Goal: Task Accomplishment & Management: Manage account settings

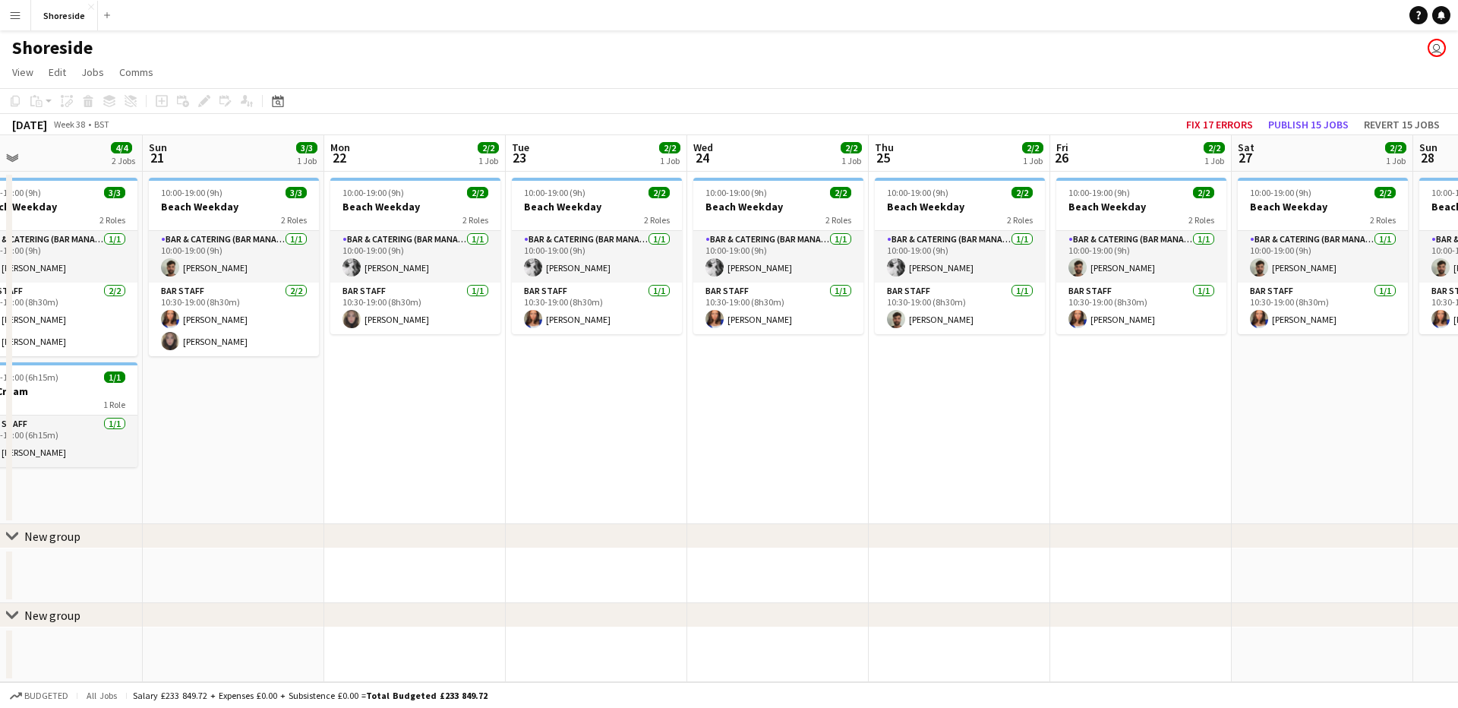
drag, startPoint x: 1042, startPoint y: 413, endPoint x: 667, endPoint y: 279, distance: 398.5
click at [617, 414] on app-calendar-viewport "Tue 16 2/2 1 Job Wed 17 2/2 1 Job Thu 18 2/2 2 Jobs Fri 19 4/4 2 Jobs Sat 20 4/…" at bounding box center [729, 408] width 1458 height 547
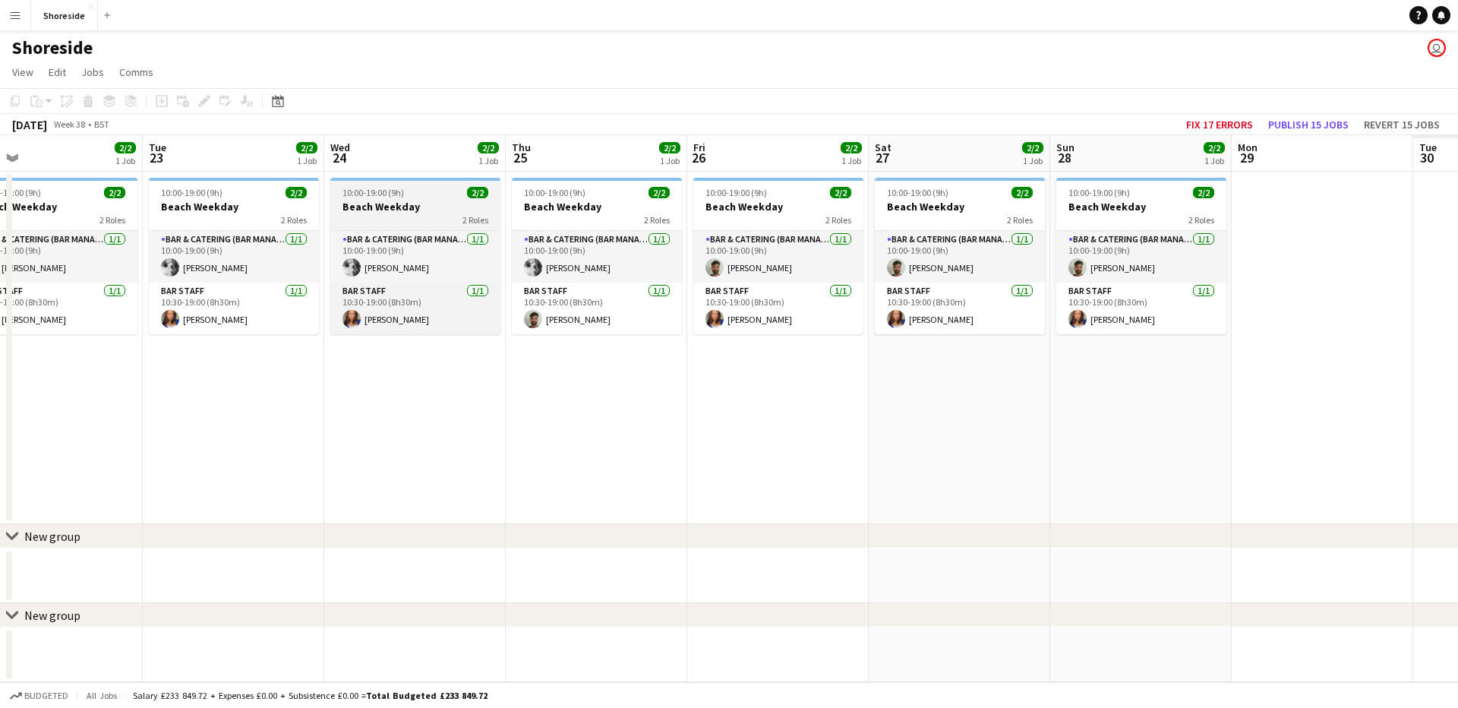
scroll to position [0, 444]
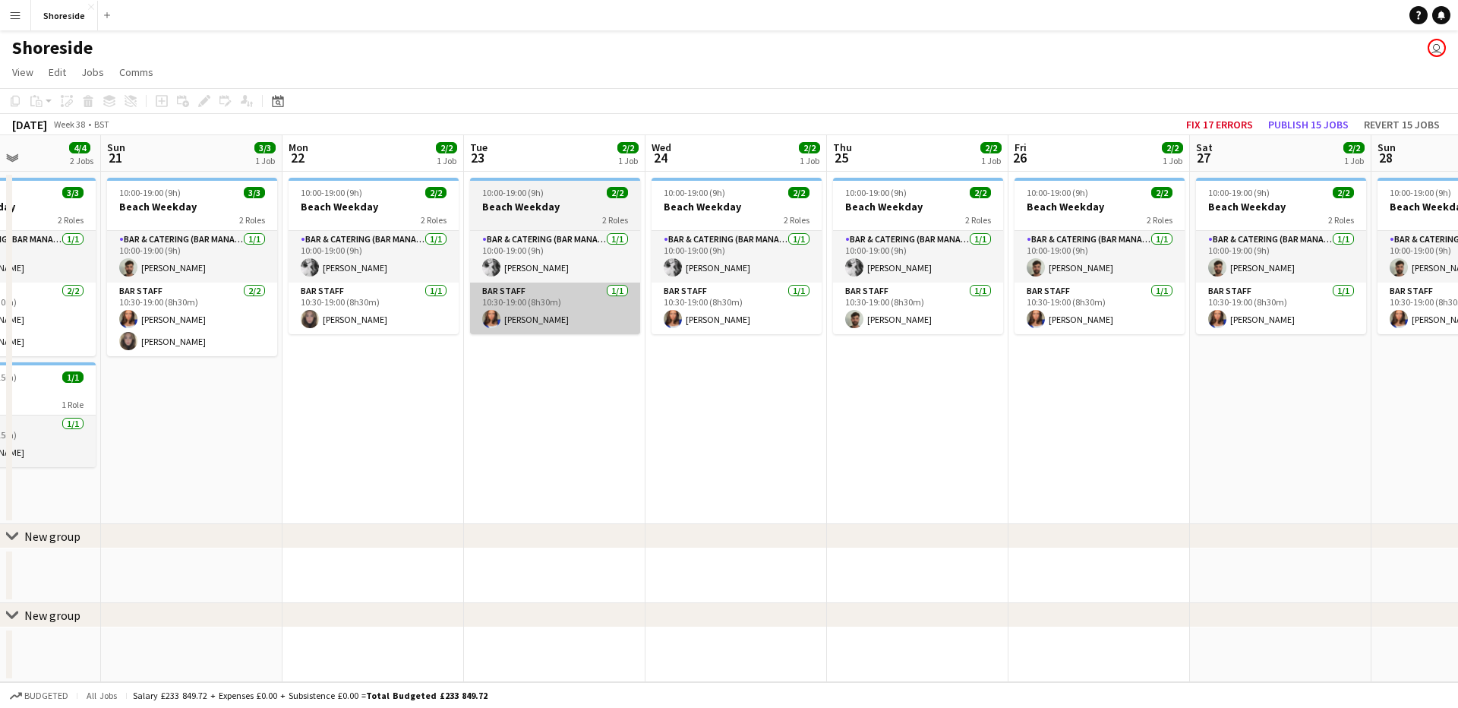
click at [564, 332] on app-card-role "Bar Staff [DATE] 10:30-19:00 (8h30m) [PERSON_NAME]" at bounding box center [555, 309] width 170 height 52
click at [561, 306] on app-card-role "Bar Staff [DATE] 10:30-19:00 (8h30m) [PERSON_NAME]" at bounding box center [555, 309] width 170 height 52
click at [554, 324] on app-card-role "Bar Staff [DATE] 10:30-19:00 (8h30m) [PERSON_NAME]" at bounding box center [555, 309] width 170 height 52
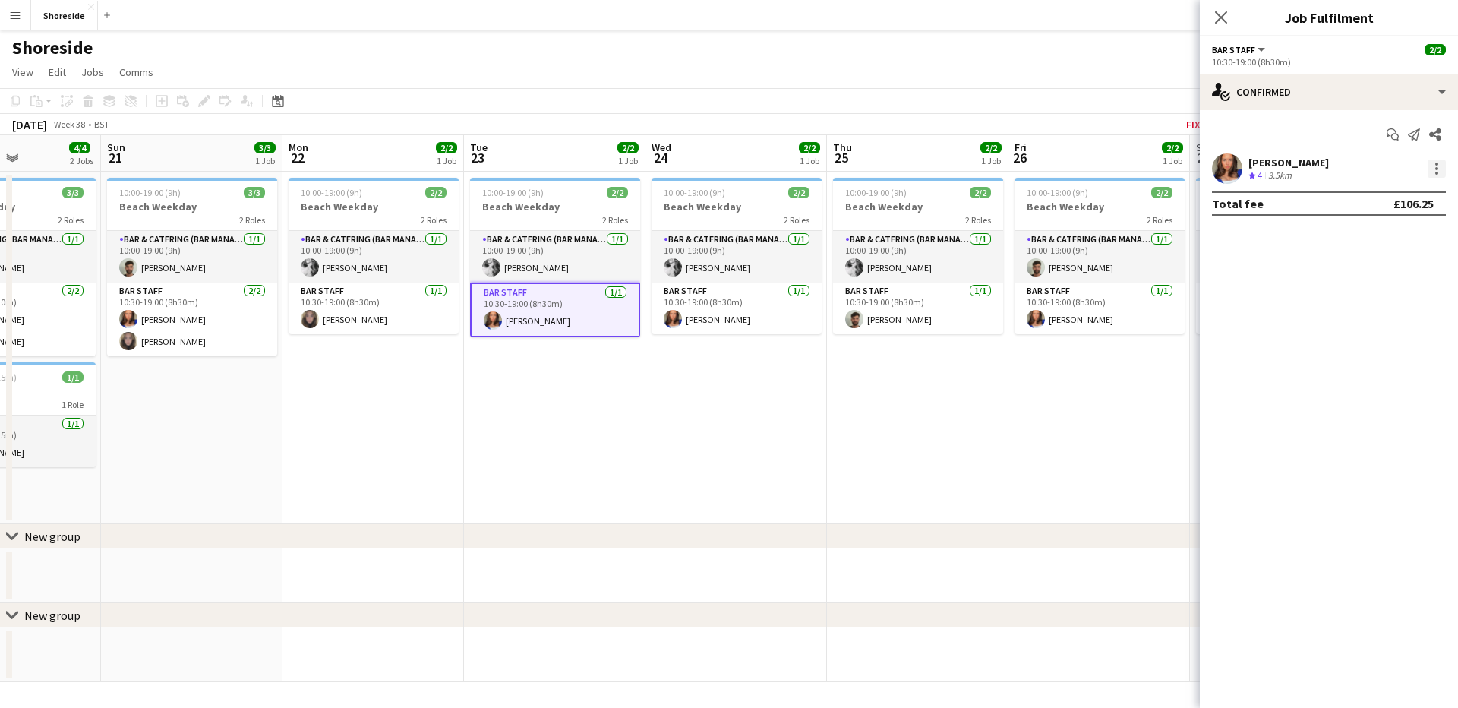
click at [1438, 165] on div at bounding box center [1437, 168] width 18 height 18
click at [1374, 338] on span "Remove" at bounding box center [1363, 342] width 46 height 13
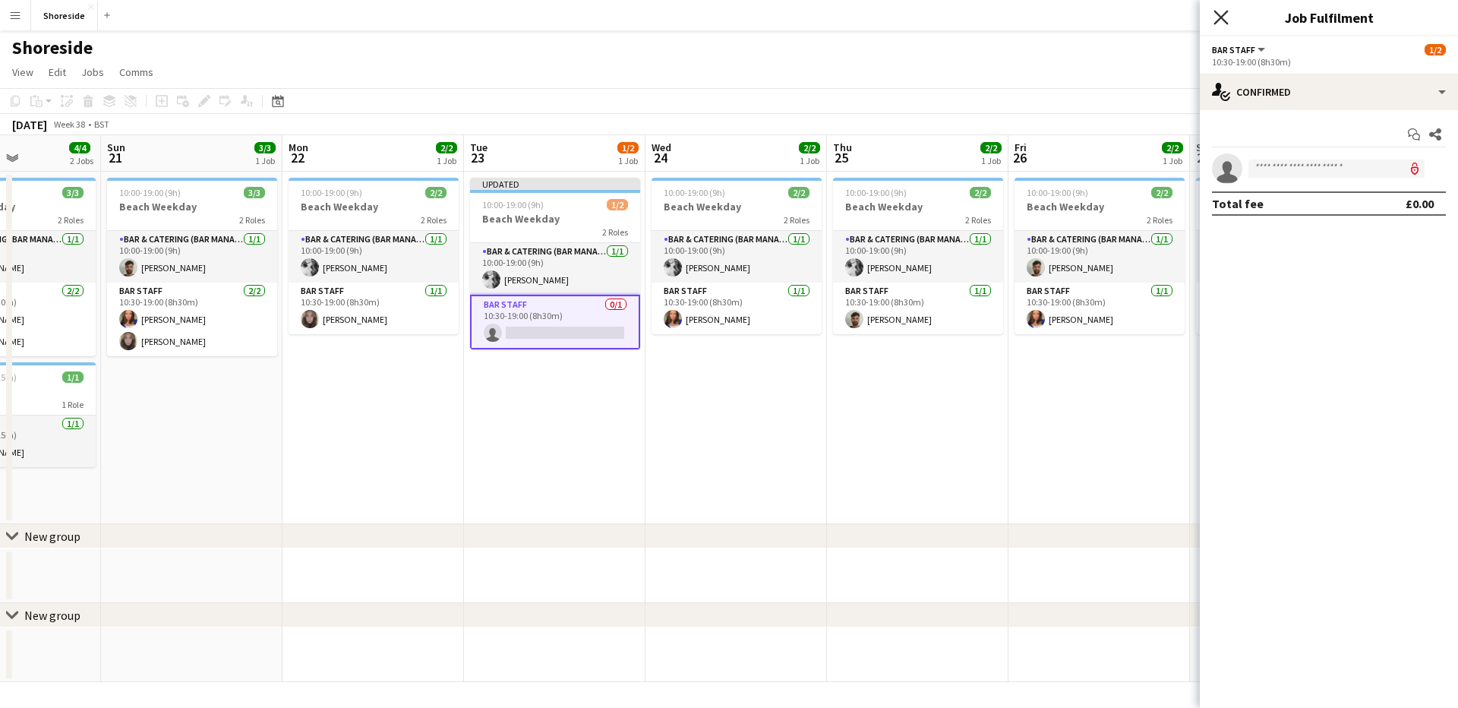
click at [1224, 10] on icon "Close pop-in" at bounding box center [1221, 17] width 14 height 14
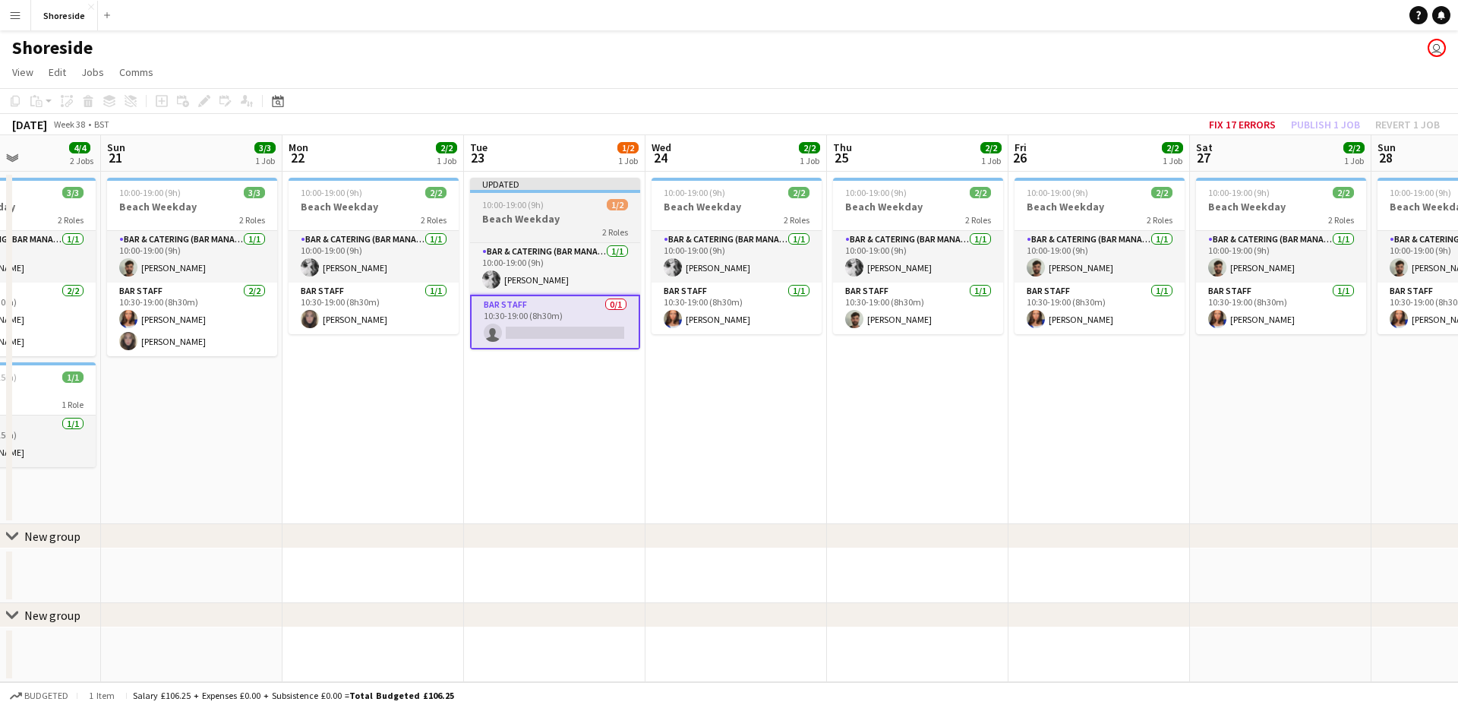
click at [578, 217] on h3 "Beach Weekday" at bounding box center [555, 219] width 170 height 14
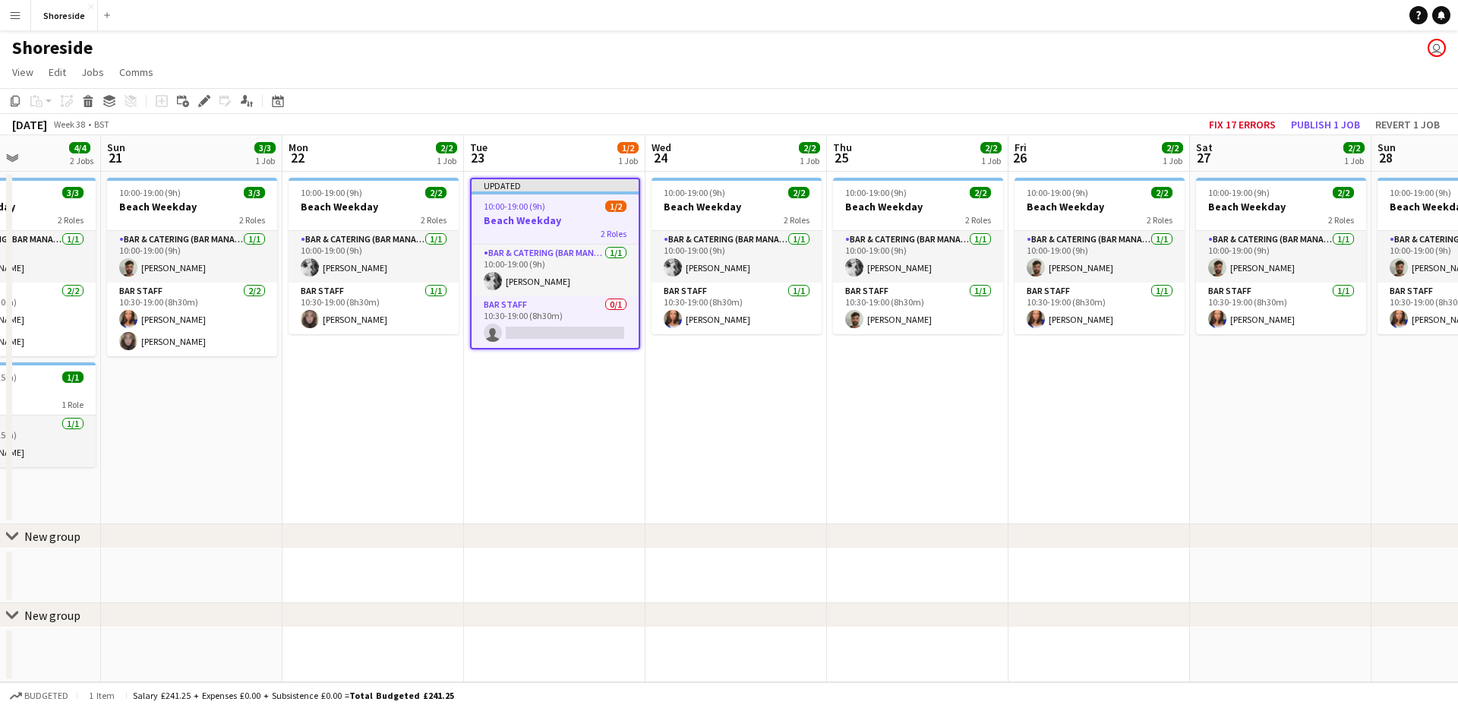
scroll to position [0, 441]
click at [200, 103] on icon "Edit" at bounding box center [204, 101] width 12 height 12
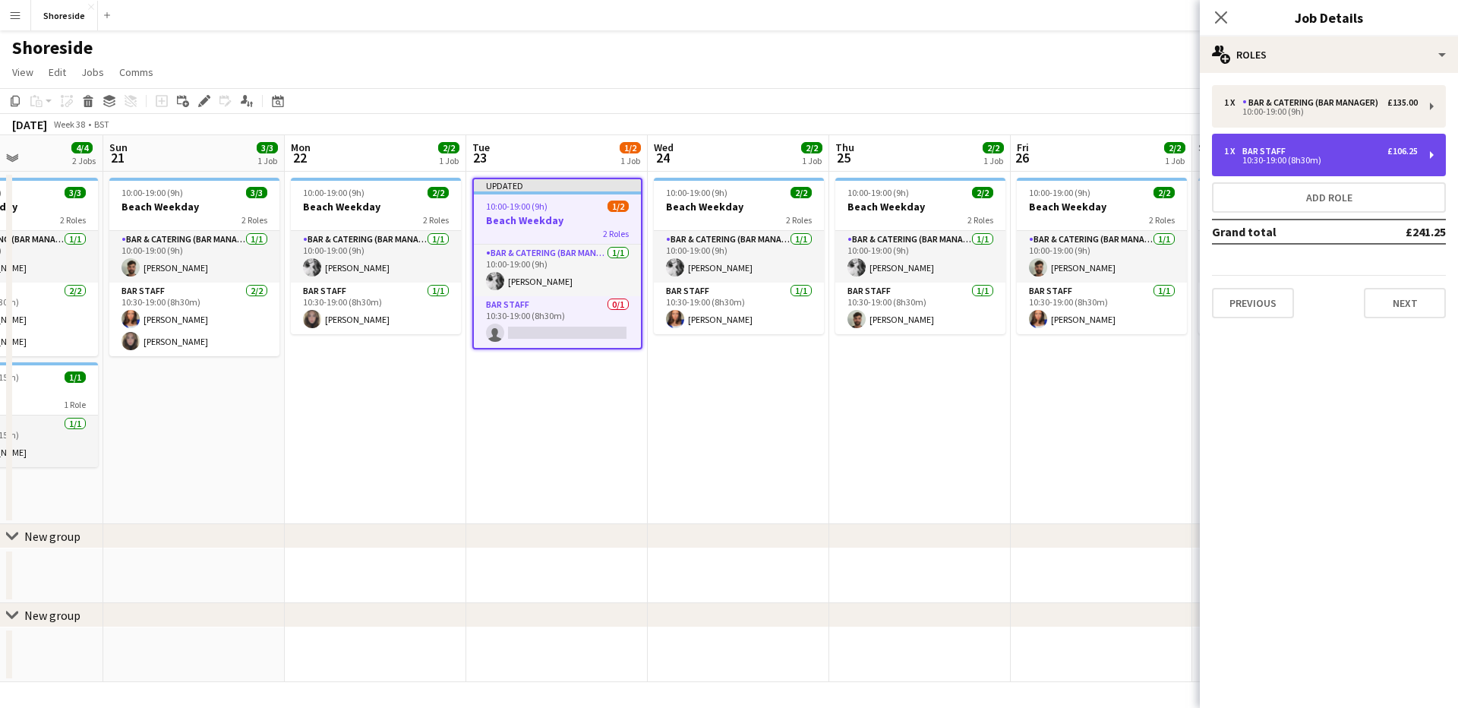
click at [1339, 146] on div "1 x Bar Staff £106.25" at bounding box center [1321, 151] width 194 height 11
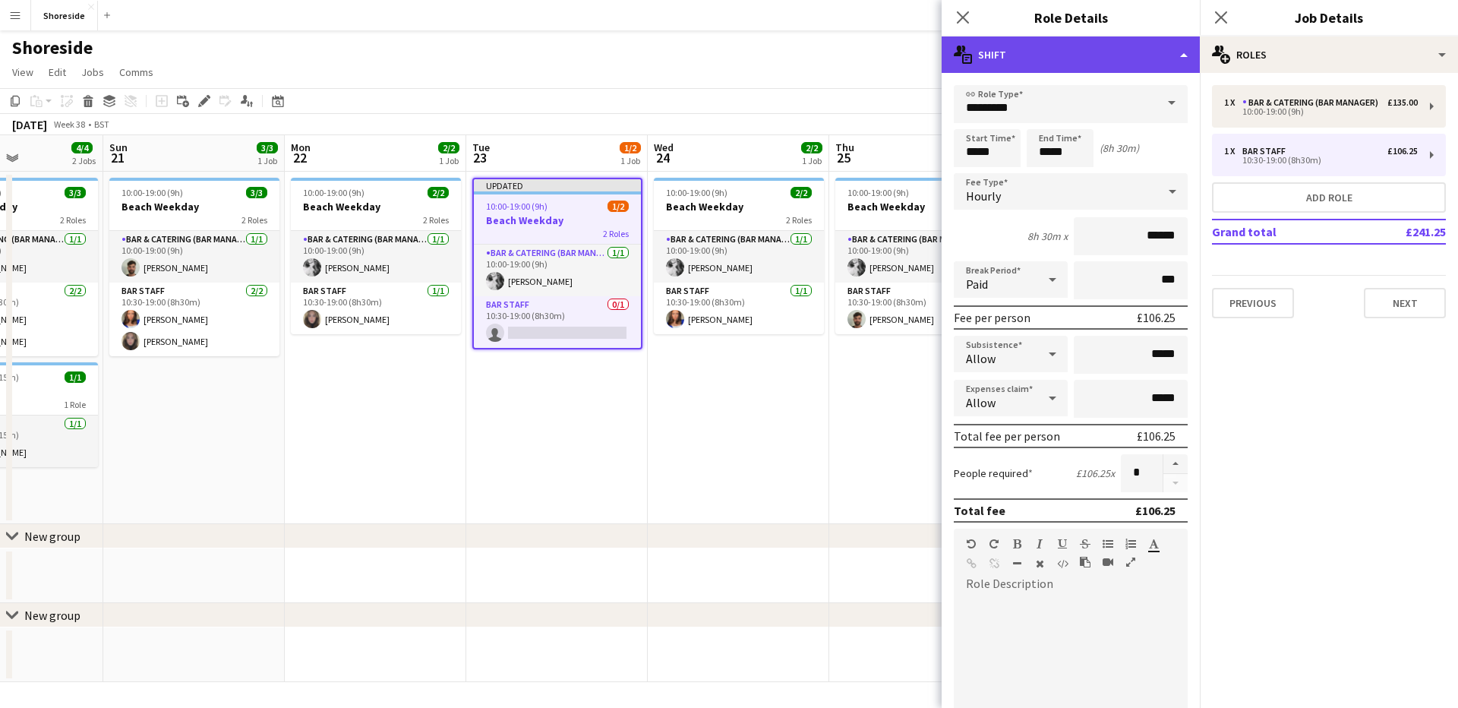
click at [1130, 49] on div "multiple-actions-text Shift" at bounding box center [1071, 54] width 258 height 36
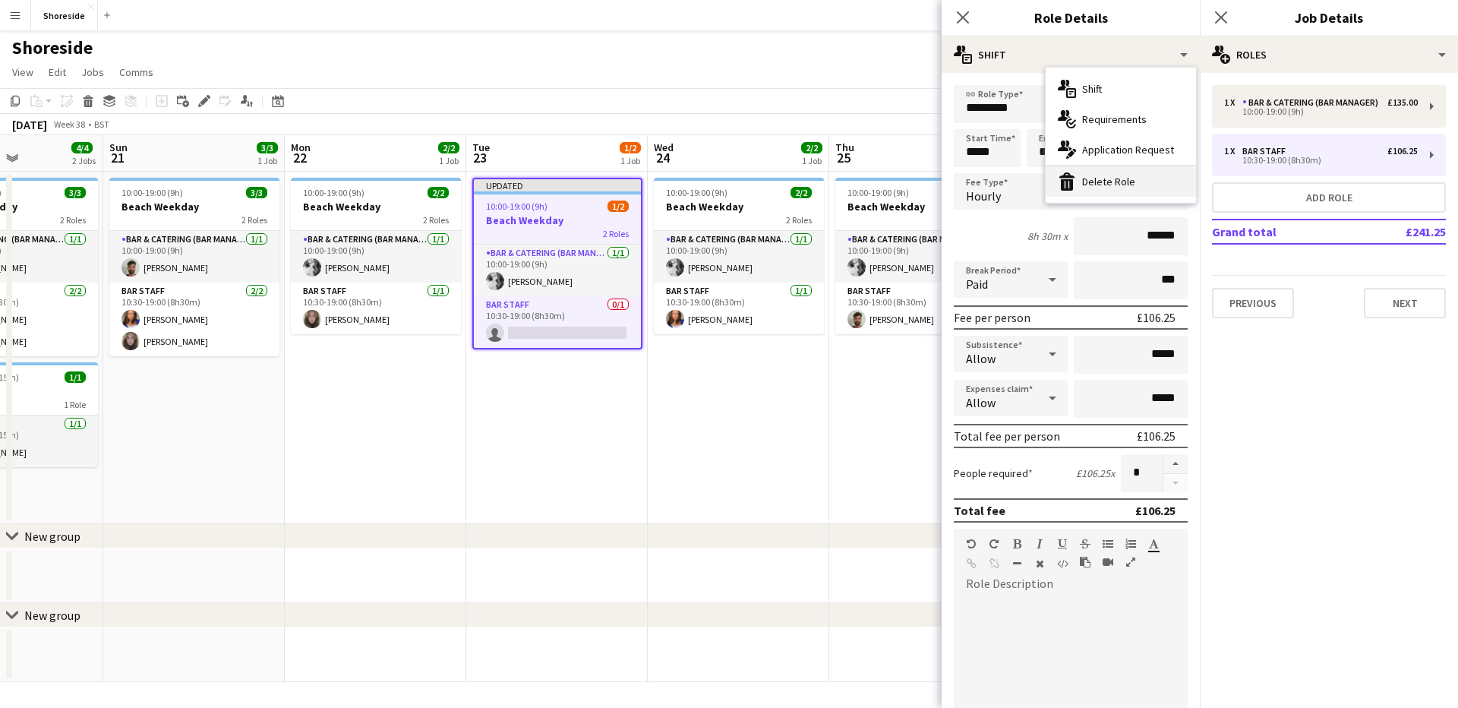
click at [1100, 184] on div "bin-2 Delete Role" at bounding box center [1121, 181] width 150 height 30
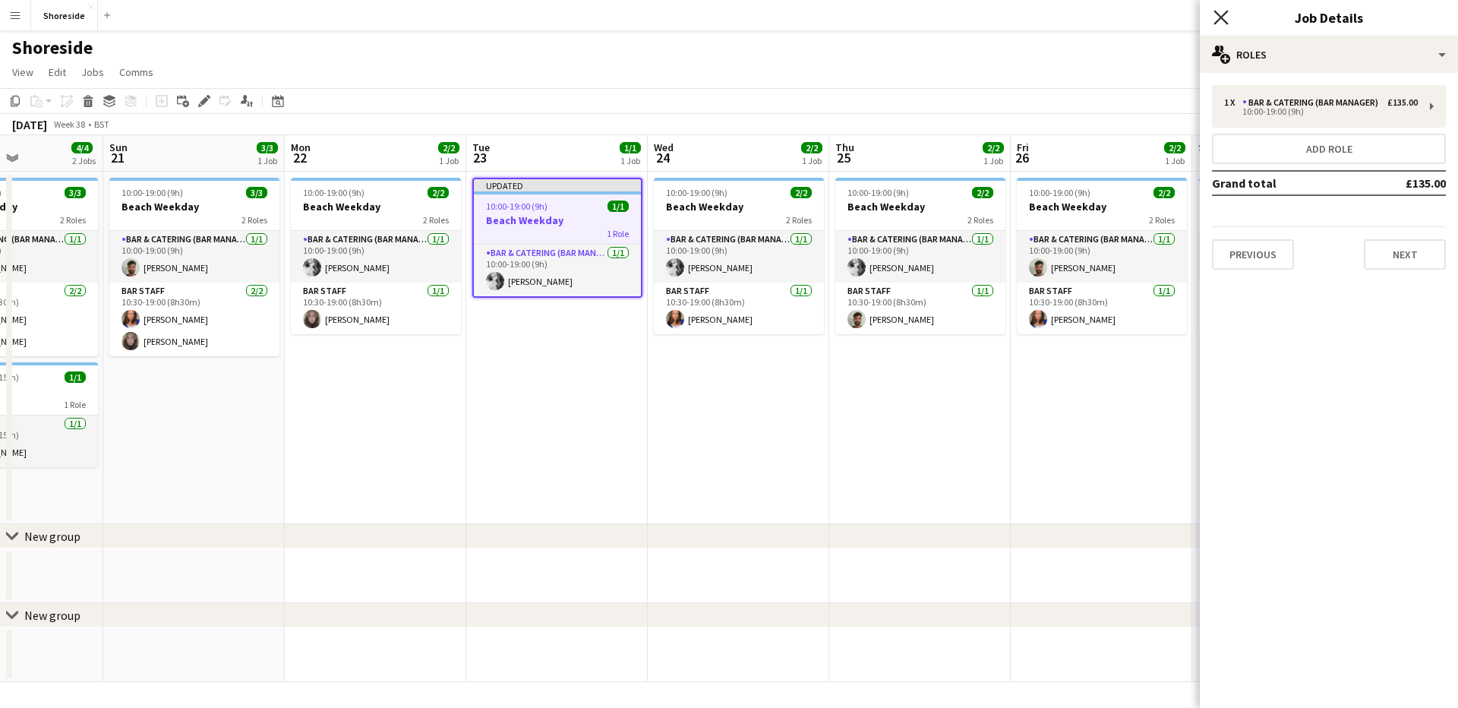
click at [1222, 14] on icon "Close pop-in" at bounding box center [1221, 17] width 14 height 14
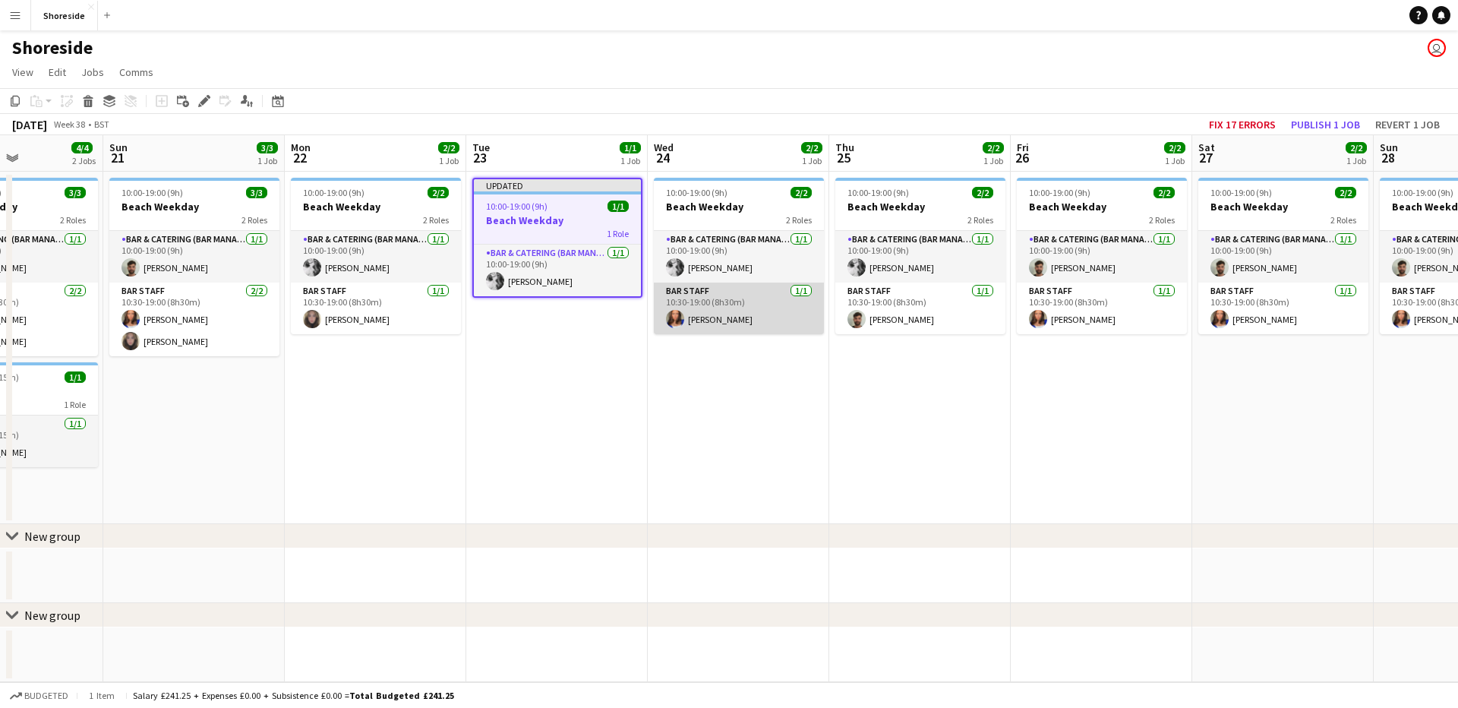
click at [738, 314] on app-card-role "Bar Staff [DATE] 10:30-19:00 (8h30m) [PERSON_NAME]" at bounding box center [739, 309] width 170 height 52
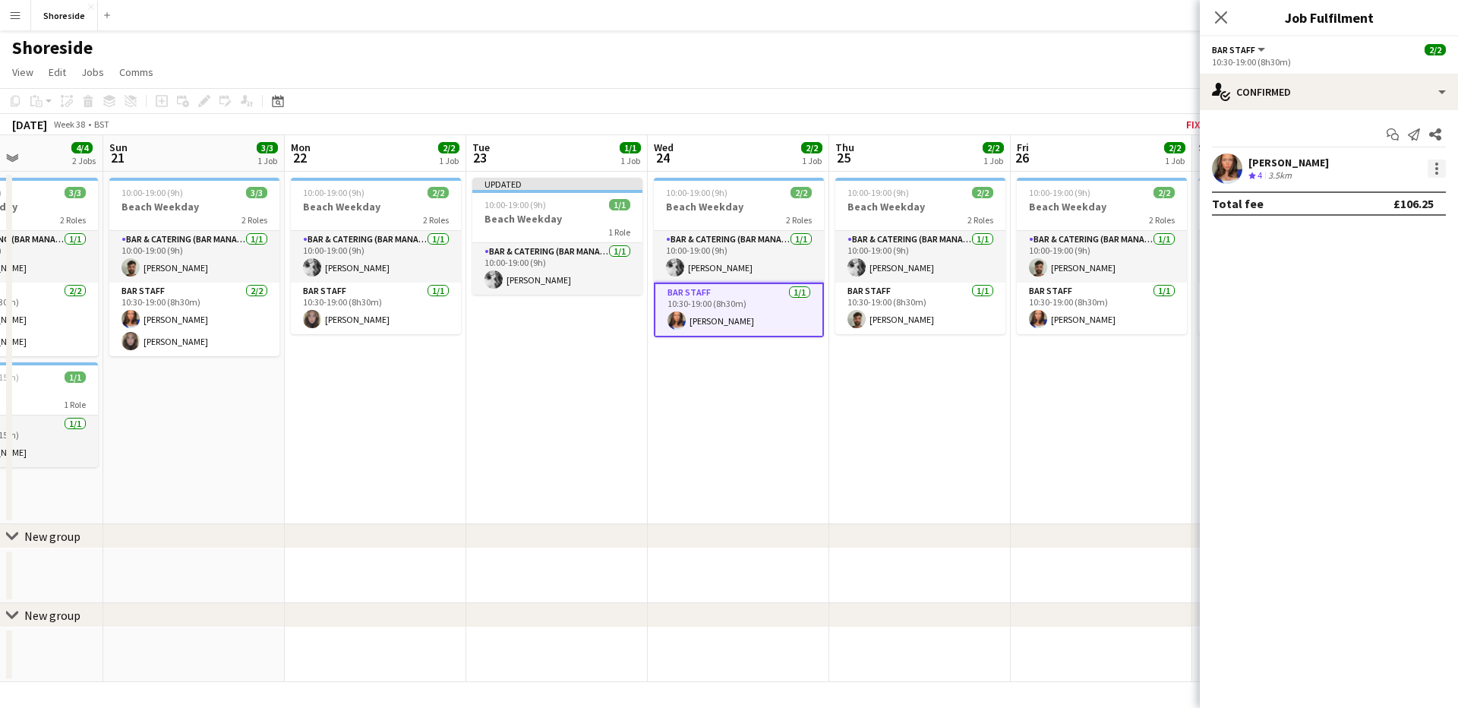
click at [1442, 166] on div at bounding box center [1437, 168] width 18 height 18
click at [1353, 338] on span "Remove" at bounding box center [1363, 342] width 46 height 13
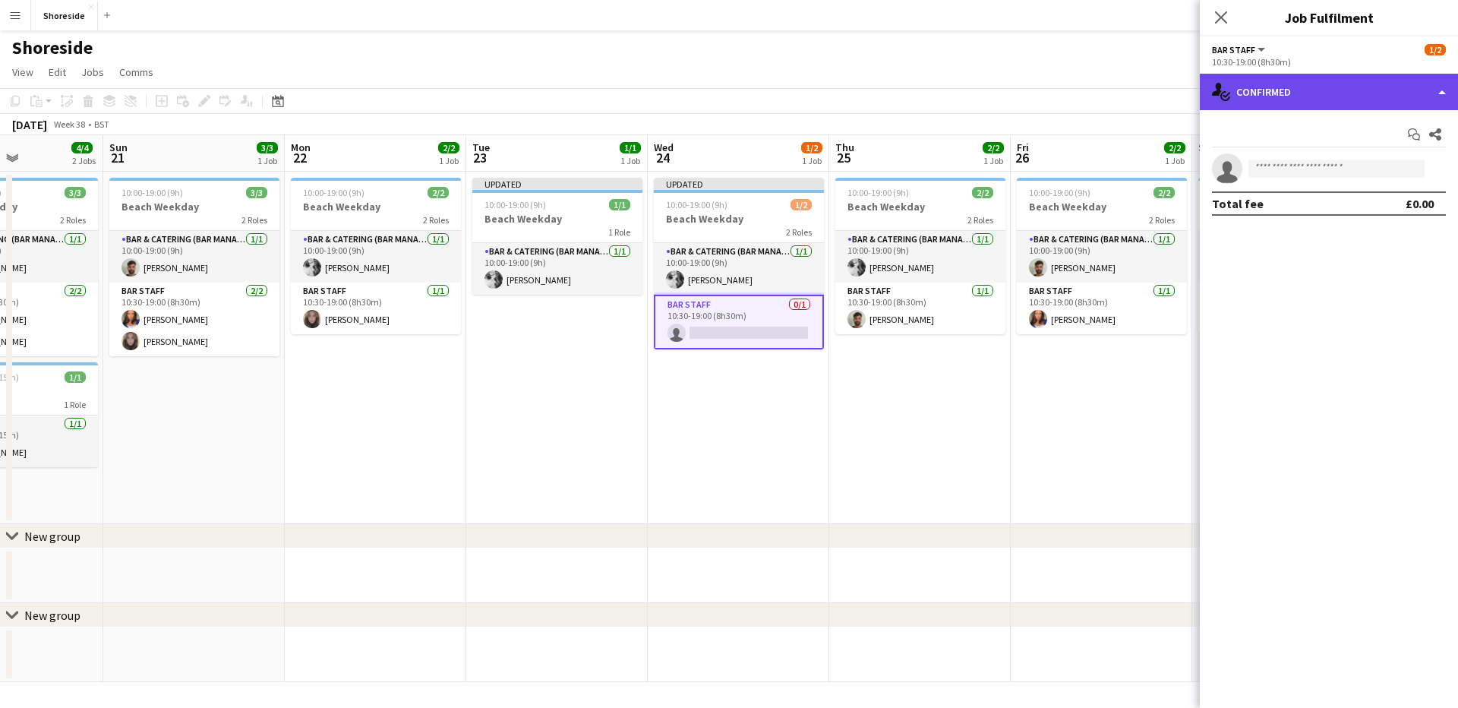
click at [1328, 97] on div "single-neutral-actions-check-2 Confirmed" at bounding box center [1329, 92] width 258 height 36
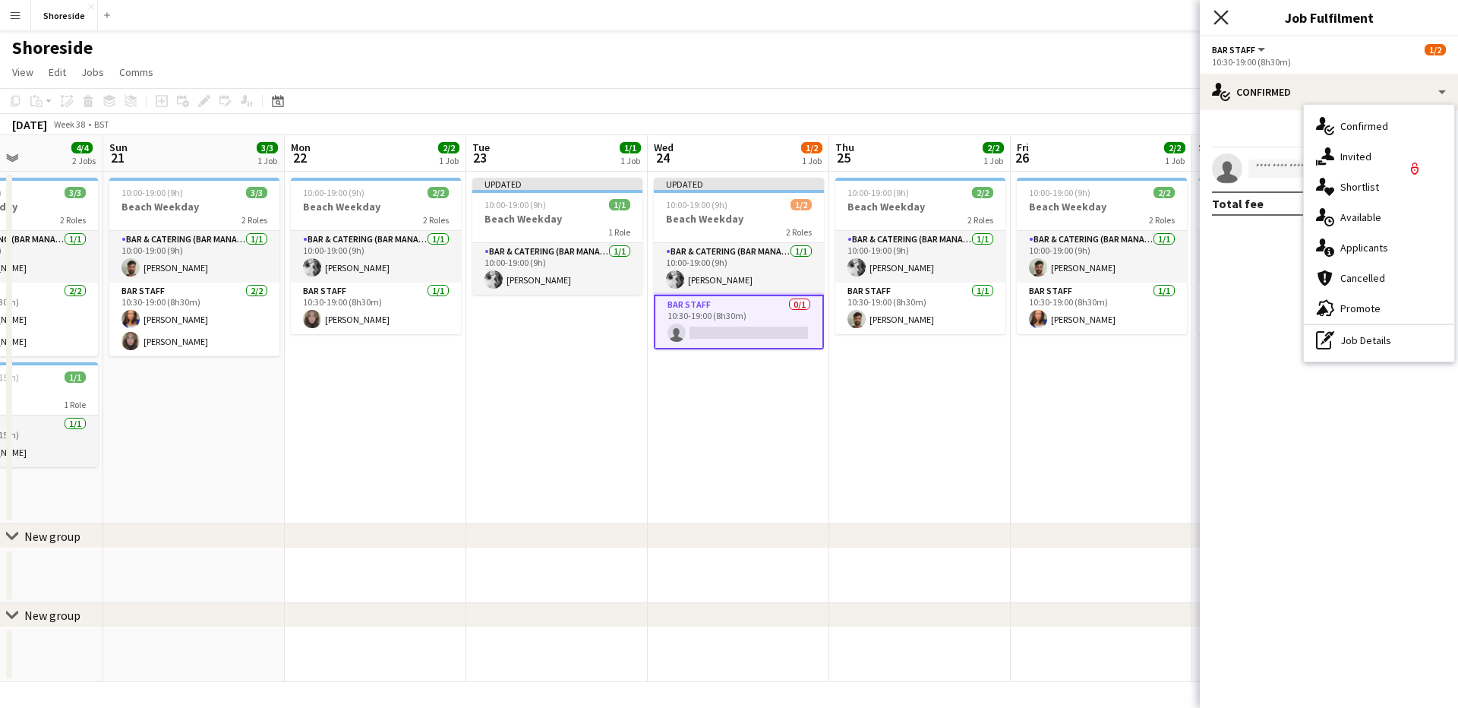
click at [1222, 16] on icon at bounding box center [1221, 17] width 14 height 14
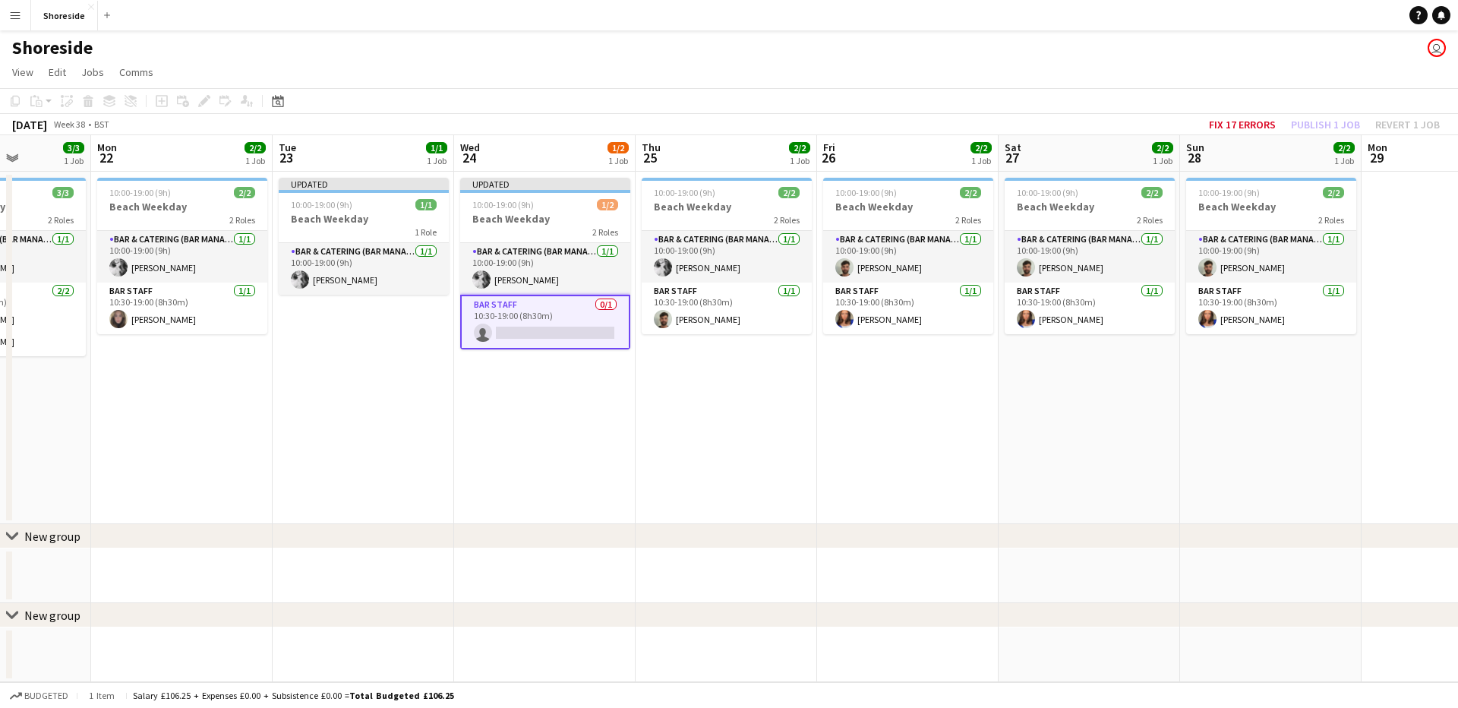
scroll to position [0, 641]
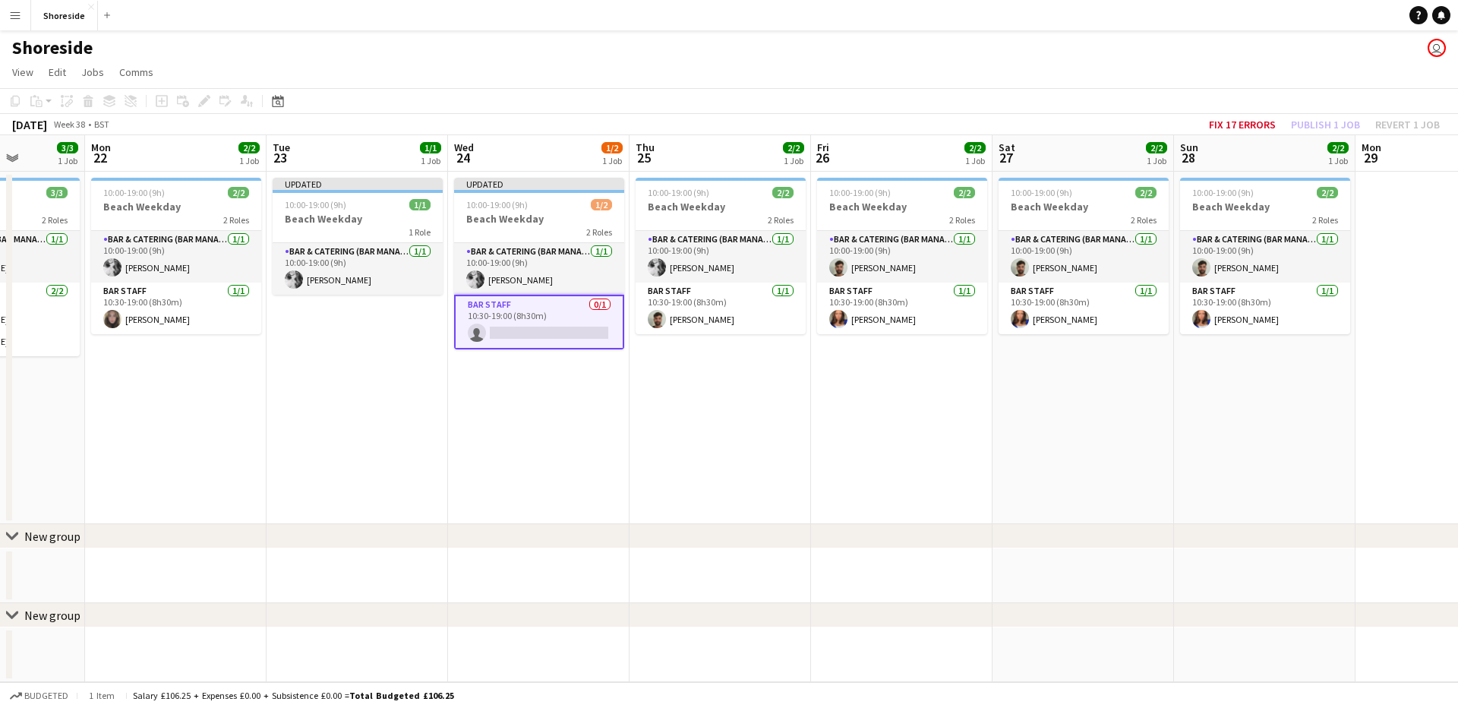
drag, startPoint x: 1089, startPoint y: 419, endPoint x: 887, endPoint y: 400, distance: 202.9
click at [889, 403] on app-calendar-viewport "Thu 18 2/2 2 Jobs Fri 19 4/4 2 Jobs Sat 20 4/4 2 Jobs Sun 21 3/3 1 Job Mon 22 2…" at bounding box center [729, 408] width 1458 height 547
click at [399, 212] on h3 "Beach Weekday" at bounding box center [358, 219] width 170 height 14
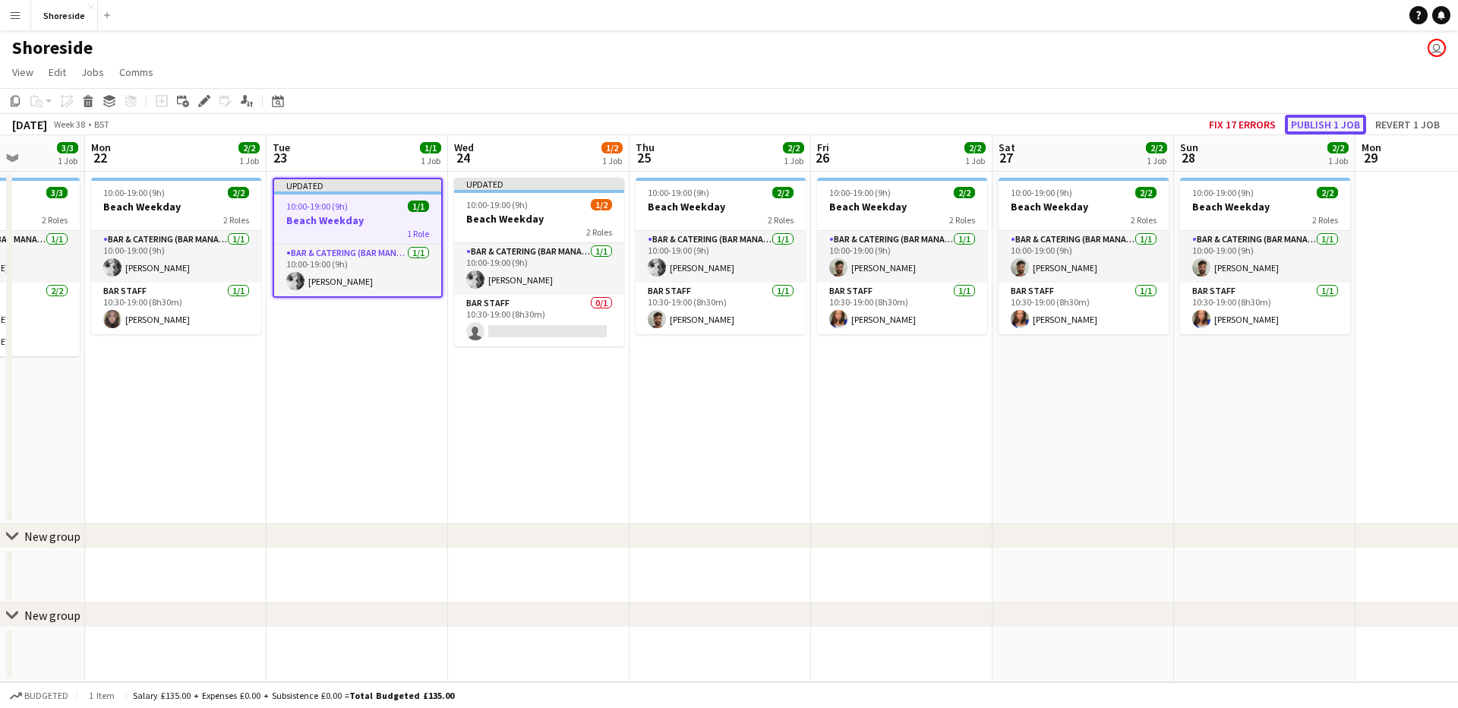
click at [1347, 118] on button "Publish 1 job" at bounding box center [1325, 125] width 81 height 20
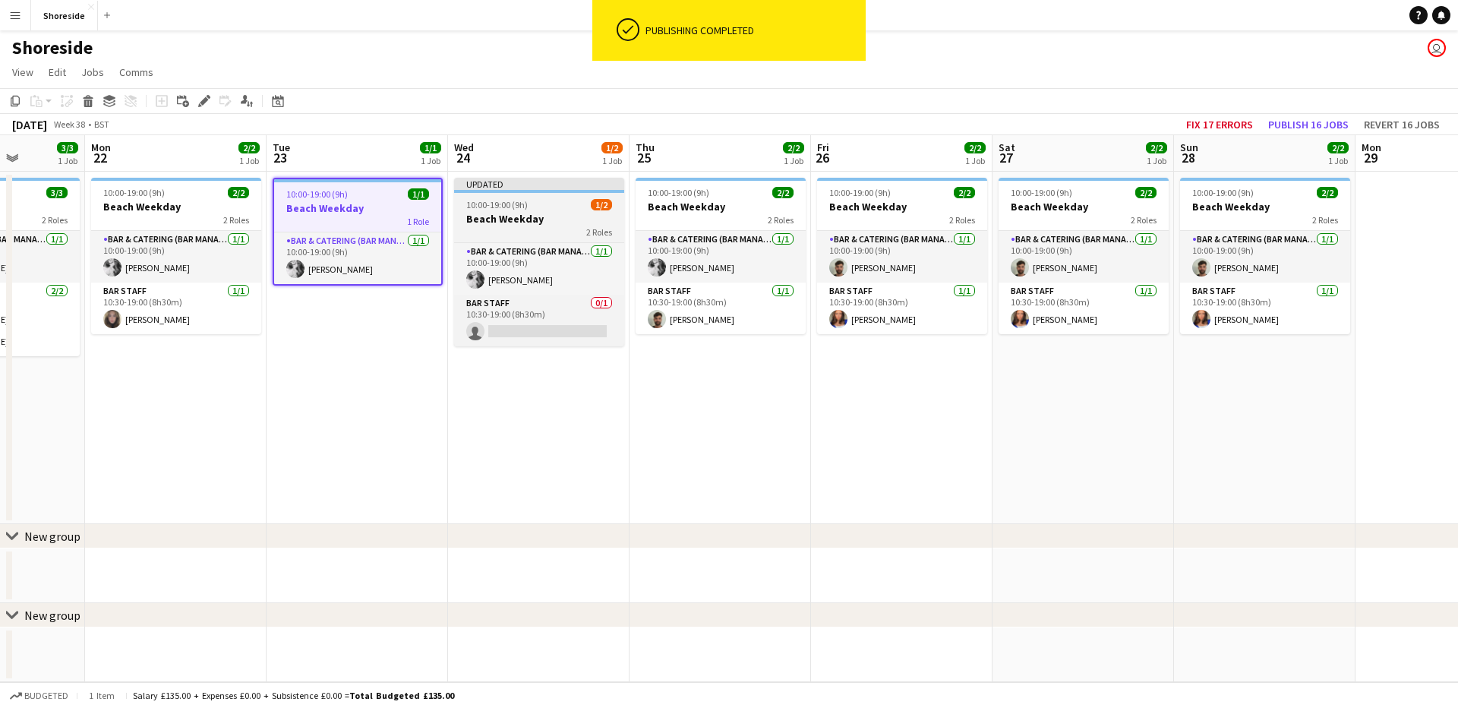
click at [530, 213] on h3 "Beach Weekday" at bounding box center [539, 219] width 170 height 14
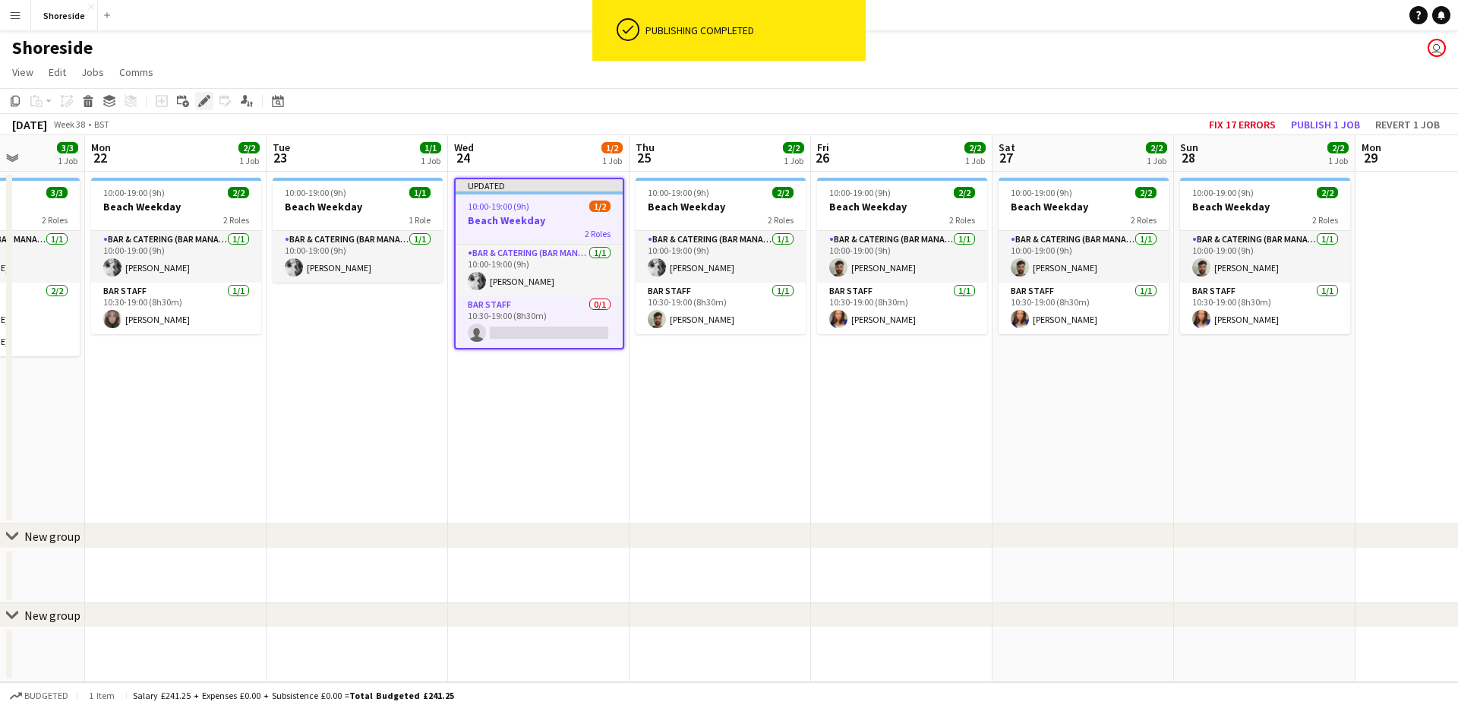
click at [208, 101] on icon "Edit" at bounding box center [204, 101] width 12 height 12
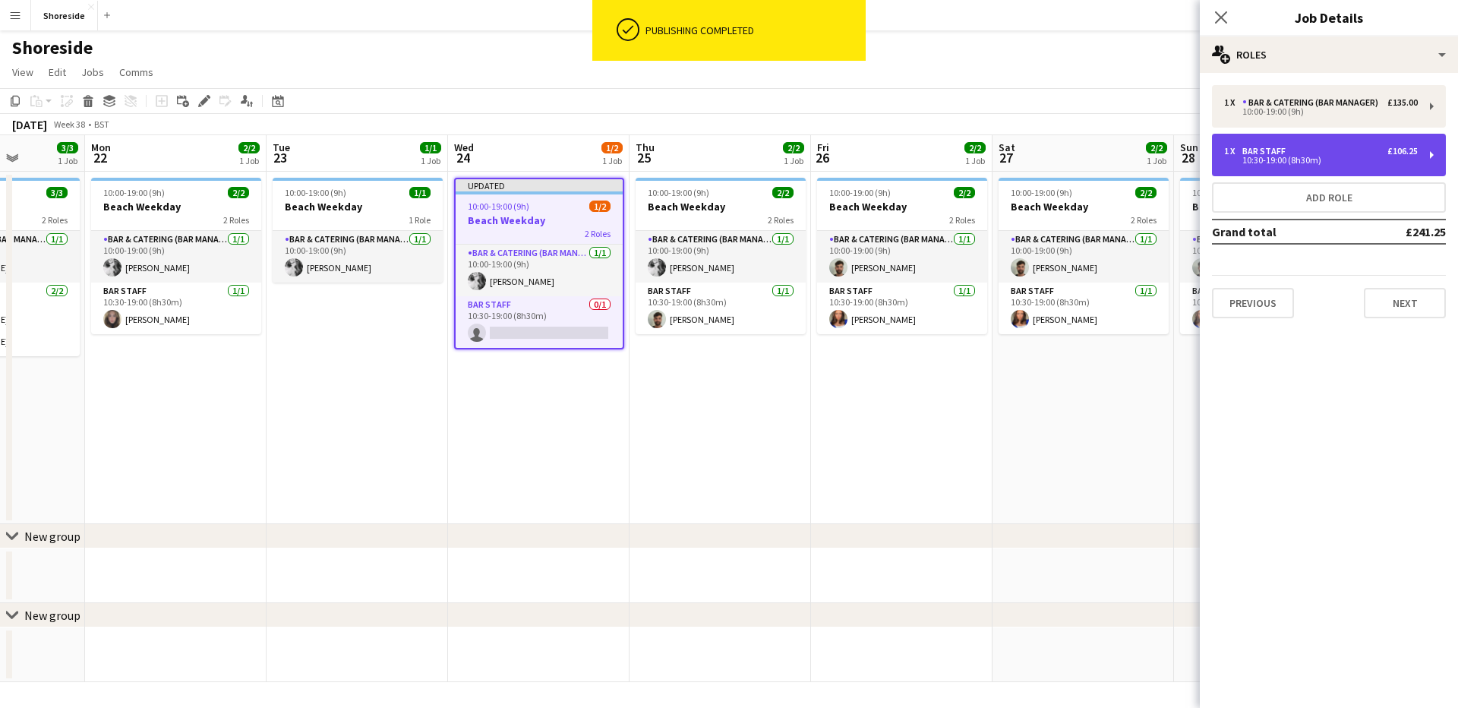
click at [1339, 150] on div "1 x Bar Staff £106.25" at bounding box center [1321, 151] width 194 height 11
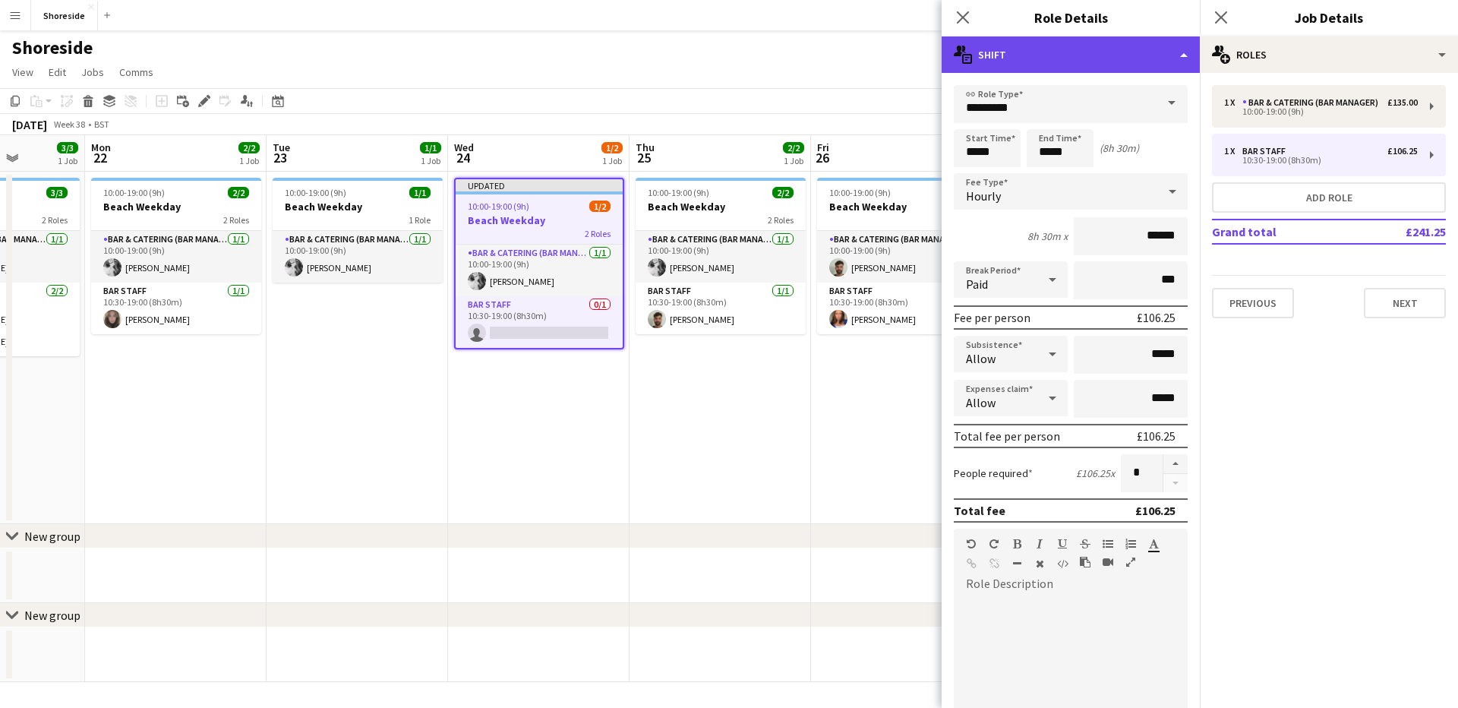
click at [1077, 51] on div "multiple-actions-text Shift" at bounding box center [1071, 54] width 258 height 36
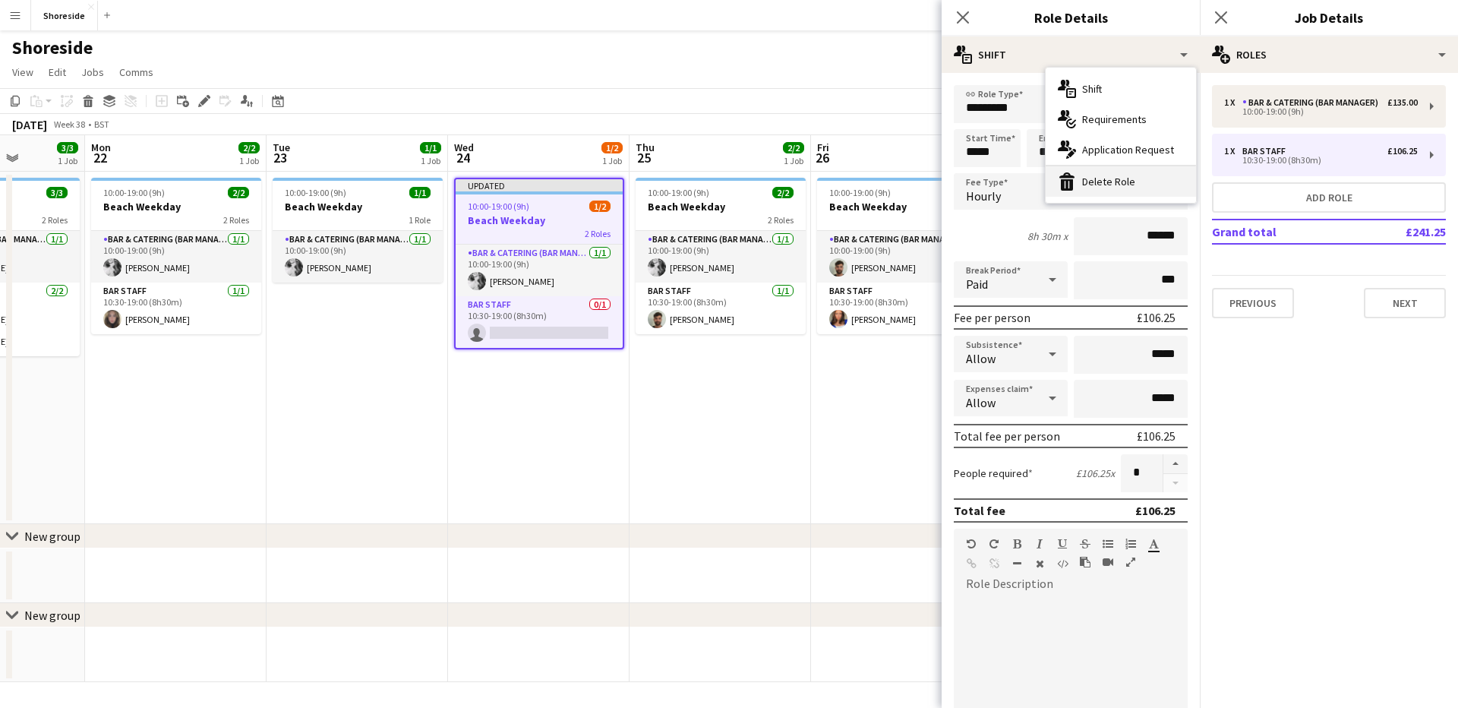
click at [1100, 179] on div "bin-2 Delete Role" at bounding box center [1121, 181] width 150 height 30
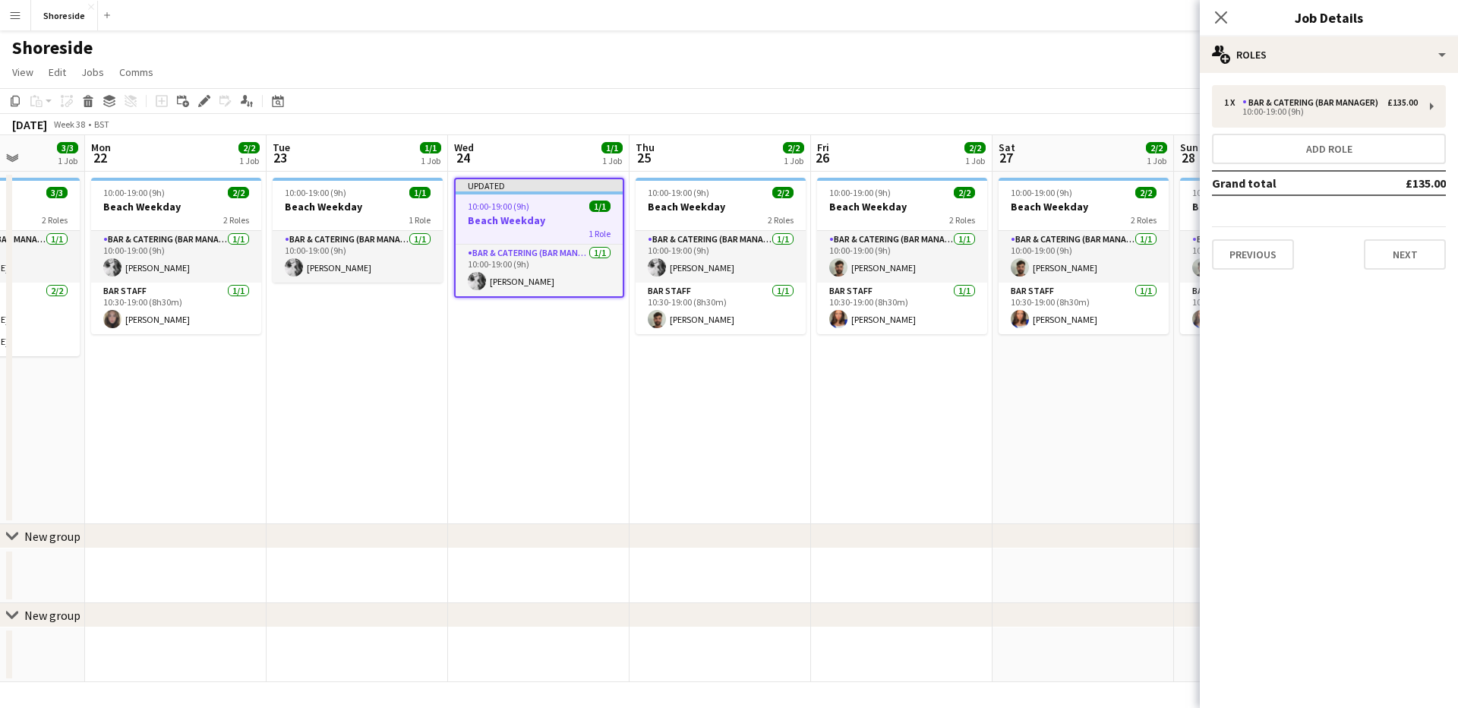
drag, startPoint x: 1229, startPoint y: 14, endPoint x: 1220, endPoint y: 14, distance: 8.4
click at [1227, 14] on app-icon "Close pop-in" at bounding box center [1221, 17] width 18 height 18
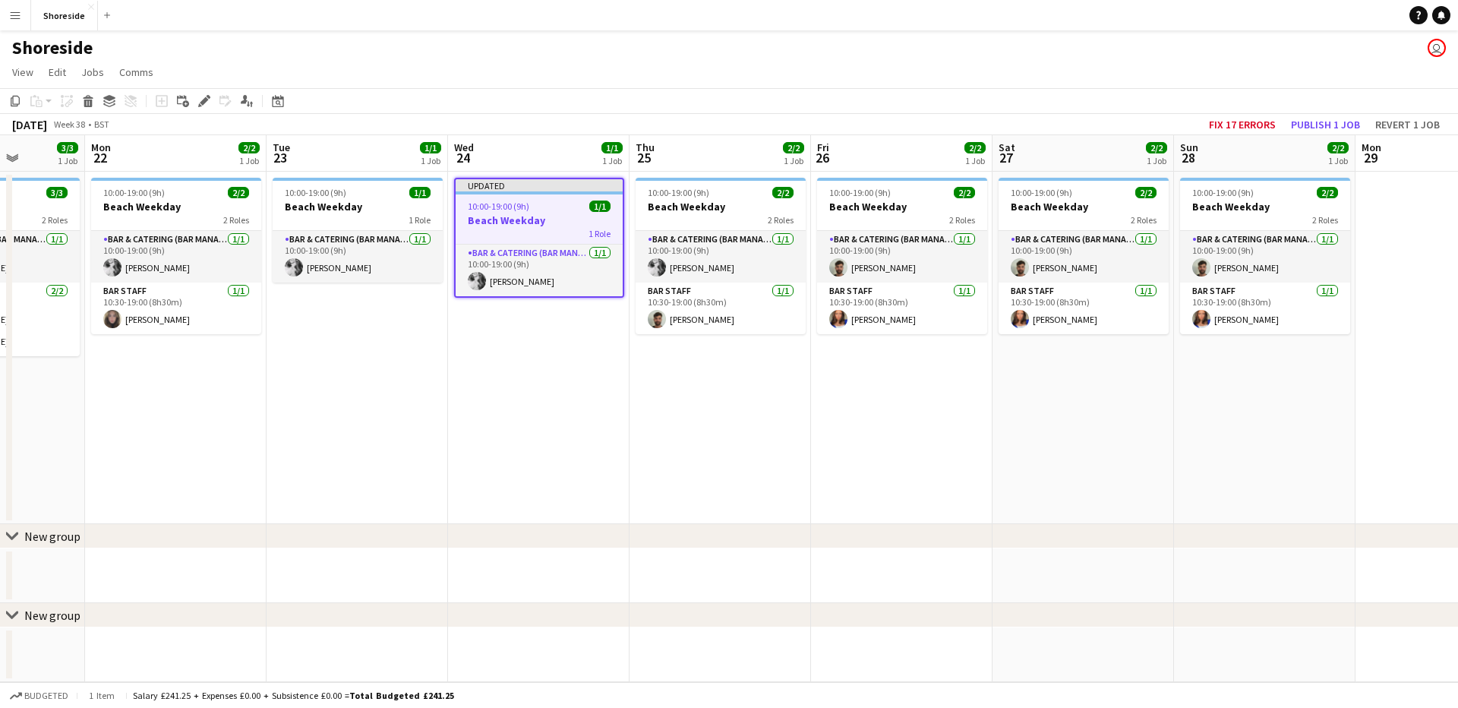
click at [560, 305] on app-date-cell "Updated 10:00-19:00 (9h) 1/1 Beach Weekday 1 Role Bar & Catering (Bar Manager) …" at bounding box center [539, 348] width 182 height 352
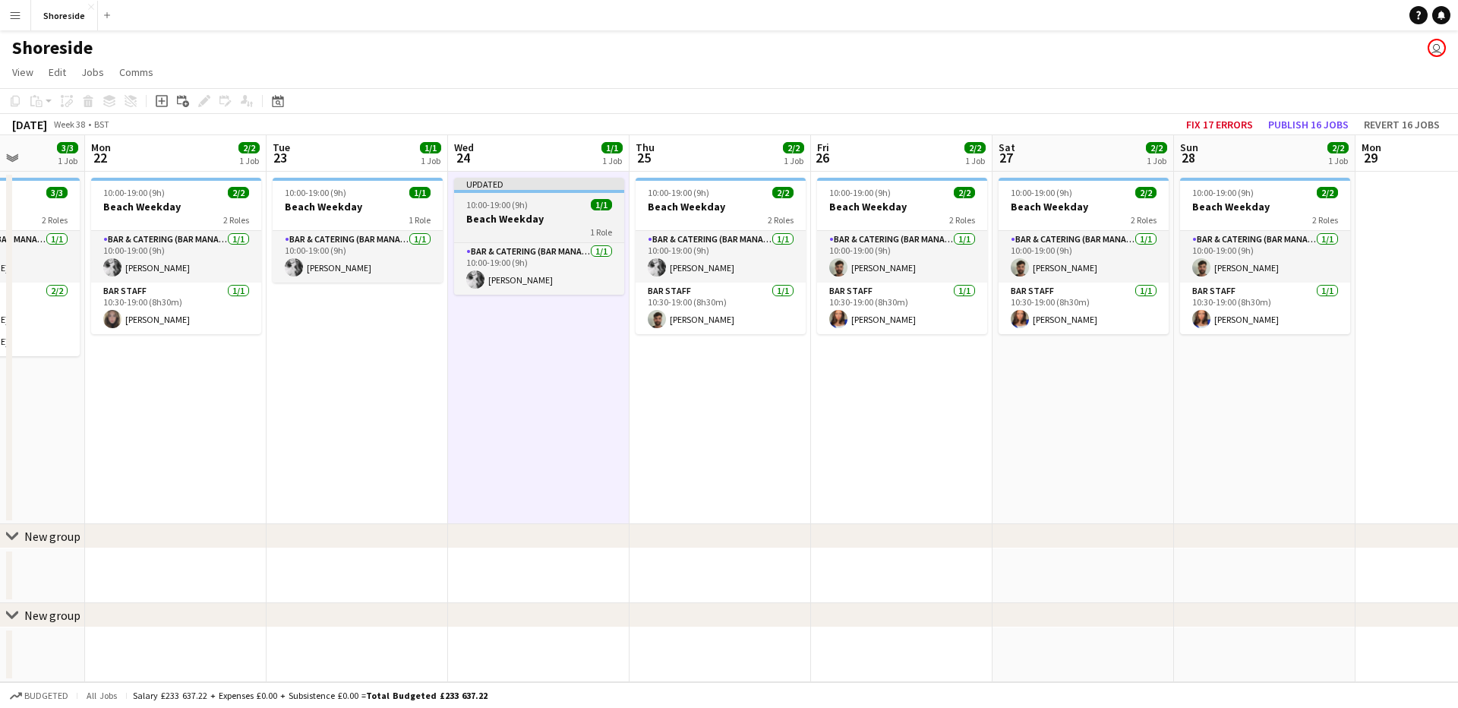
click at [561, 217] on h3 "Beach Weekday" at bounding box center [539, 219] width 170 height 14
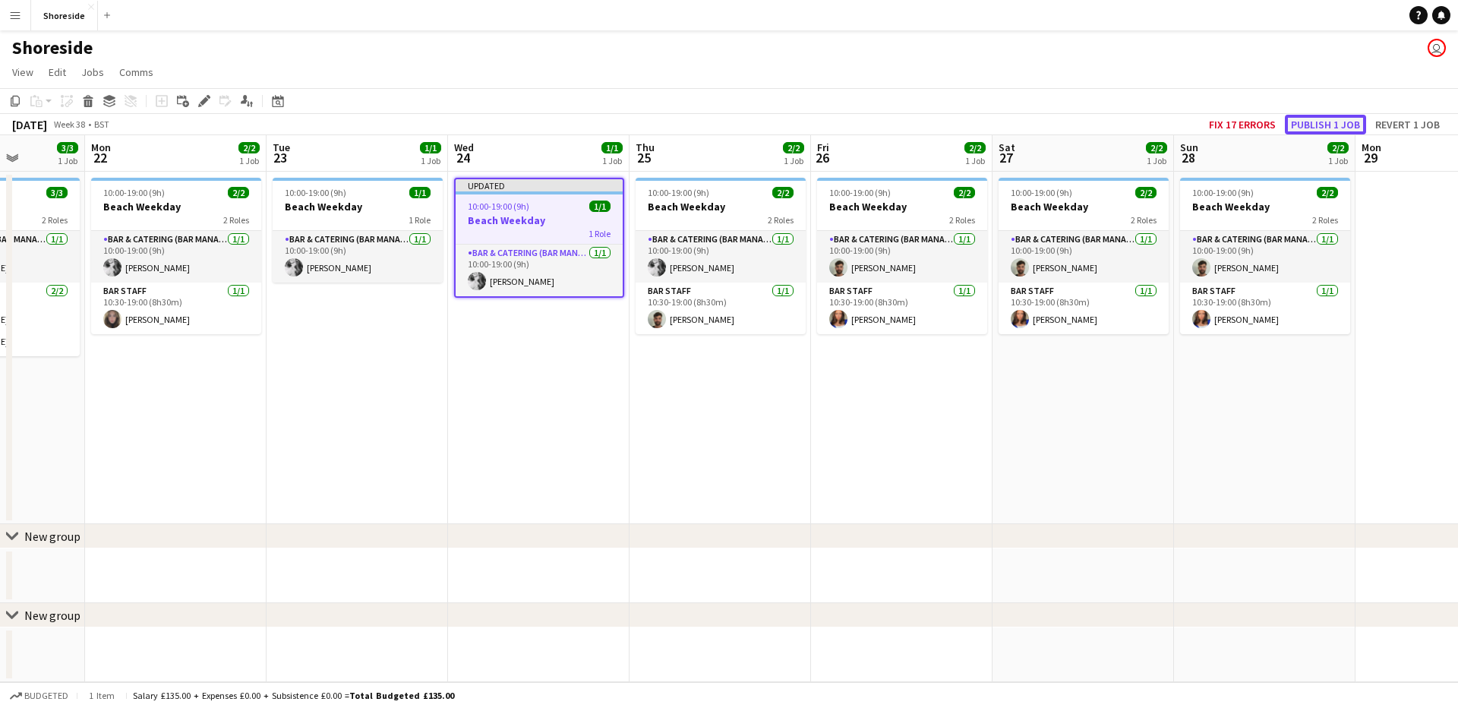
click at [1322, 122] on button "Publish 1 job" at bounding box center [1325, 125] width 81 height 20
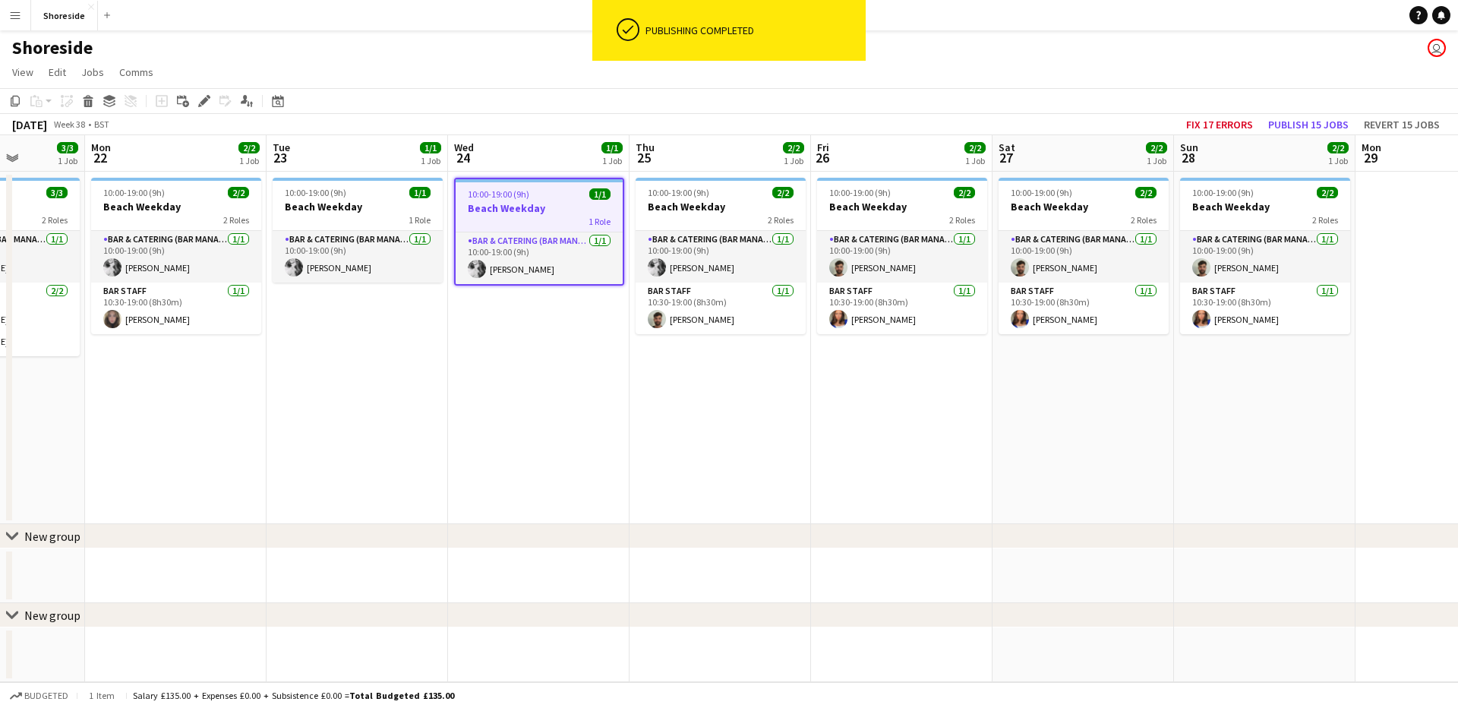
click at [725, 118] on div "[DATE] Week 38 • BST Fix 17 errors Publish 15 jobs Revert 15 jobs" at bounding box center [729, 124] width 1458 height 21
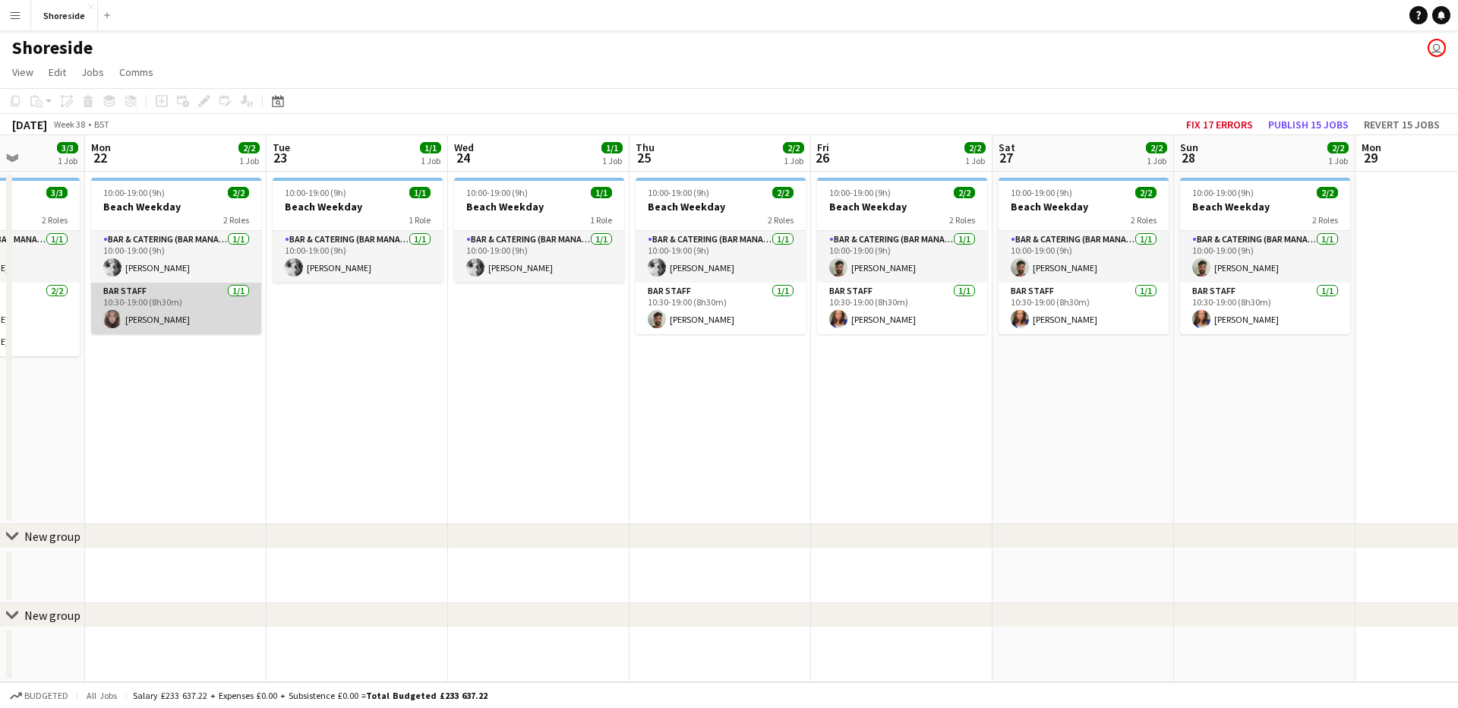
click at [185, 297] on app-card-role "Bar Staff [DATE] 10:30-19:00 (8h30m) [PERSON_NAME]" at bounding box center [176, 309] width 170 height 52
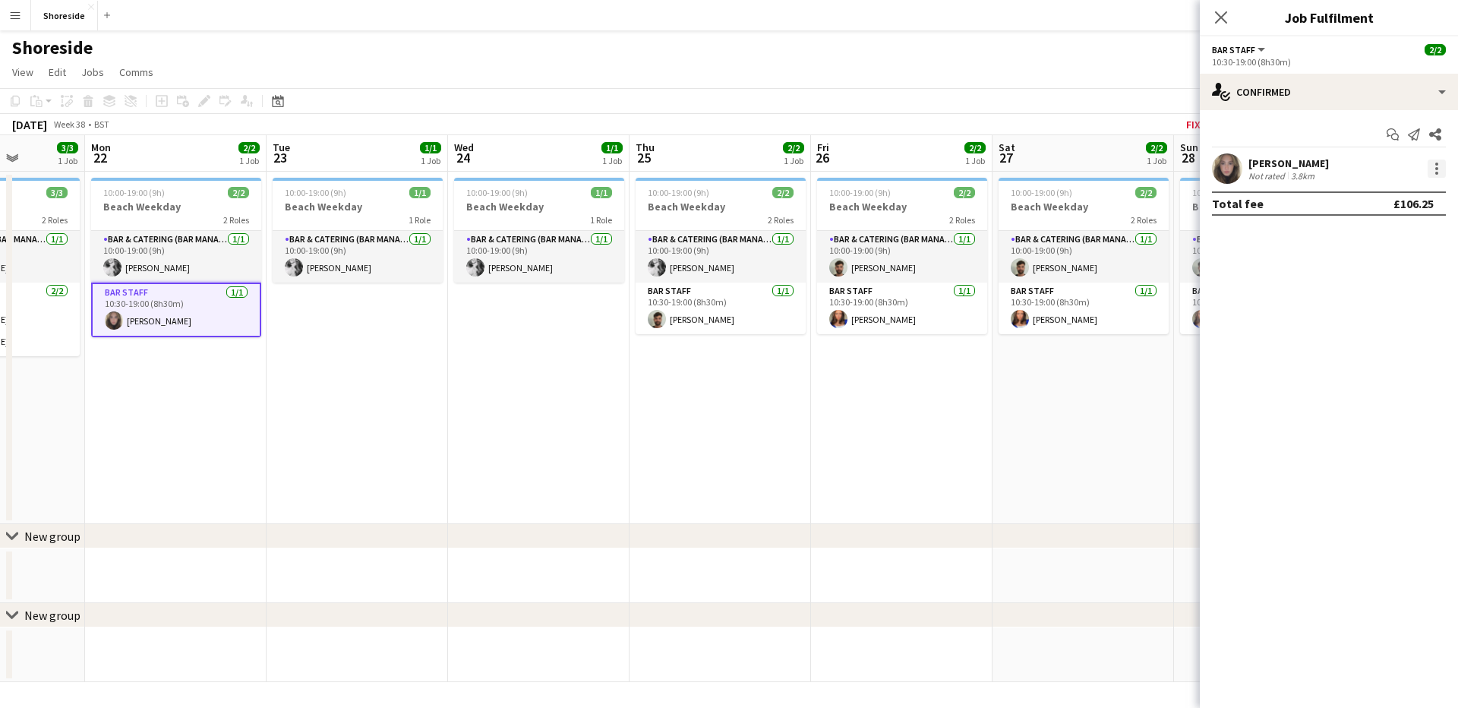
click at [1443, 167] on div at bounding box center [1437, 168] width 18 height 18
click at [1367, 341] on span "Remove" at bounding box center [1363, 342] width 46 height 13
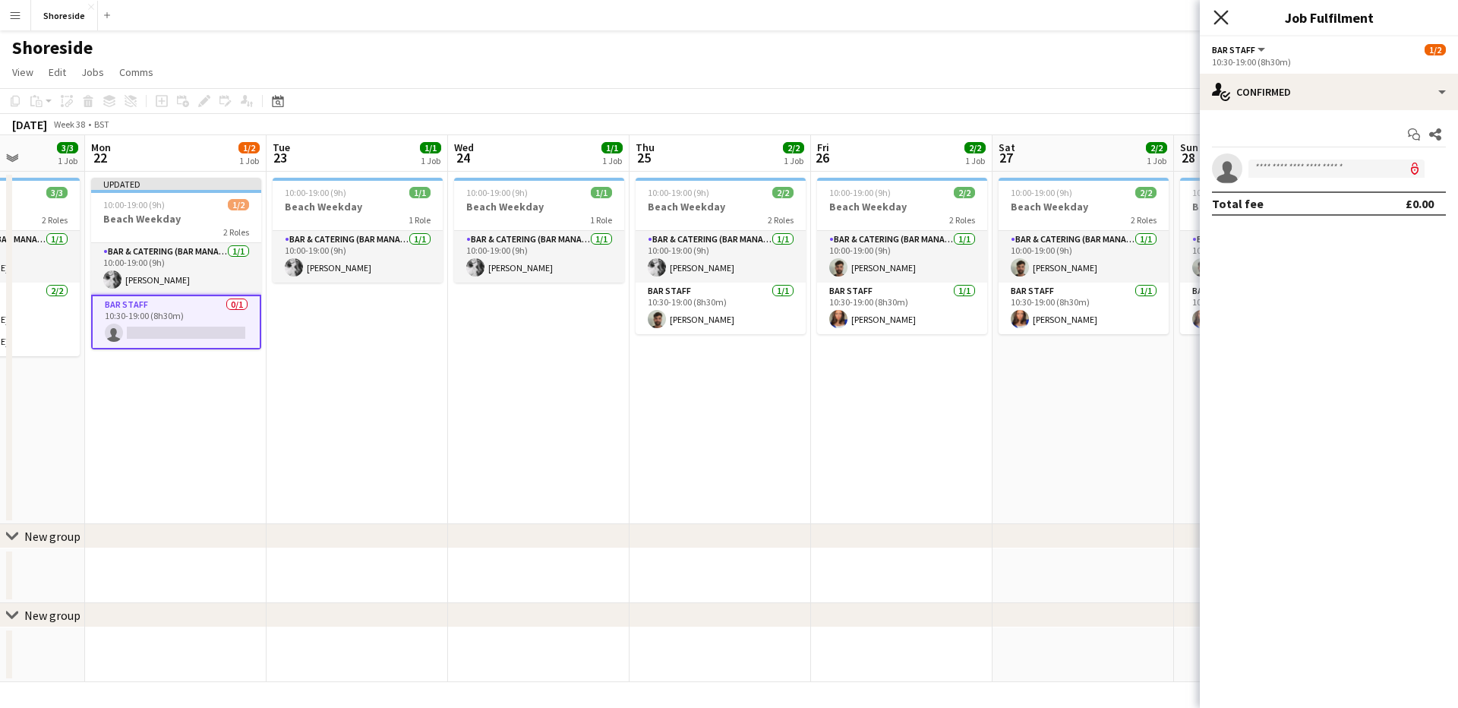
click at [1227, 15] on icon "Close pop-in" at bounding box center [1221, 17] width 14 height 14
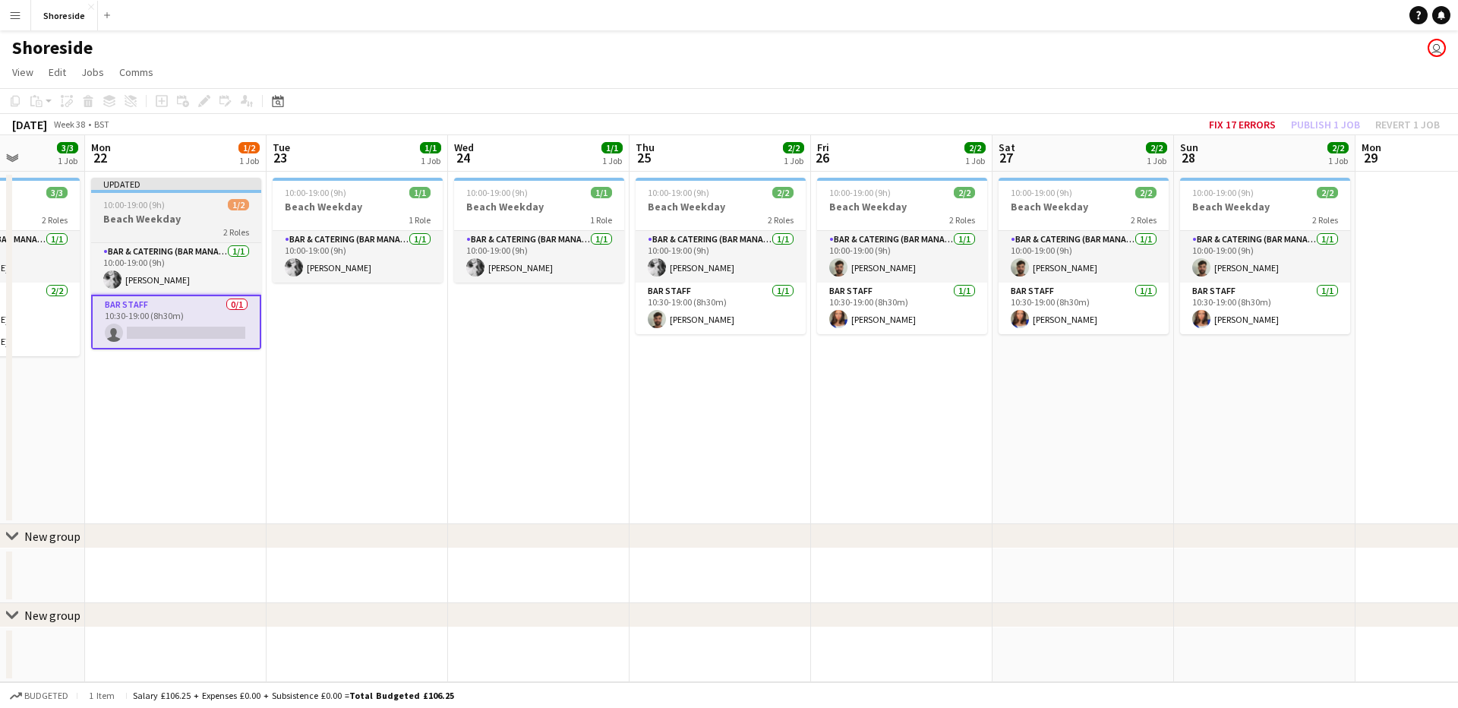
click at [165, 206] on div "10:00-19:00 (9h) 1/2" at bounding box center [176, 204] width 170 height 11
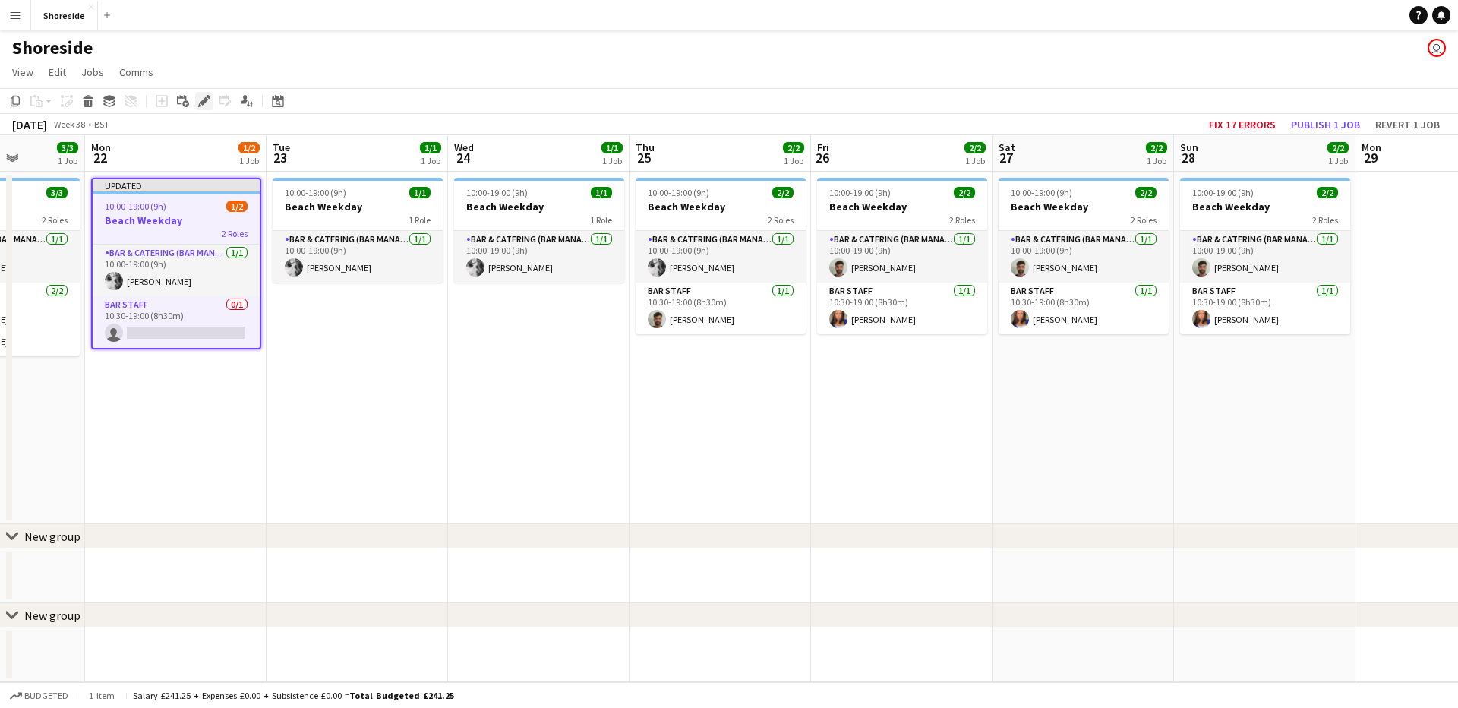
click at [208, 92] on div "Edit" at bounding box center [204, 101] width 18 height 18
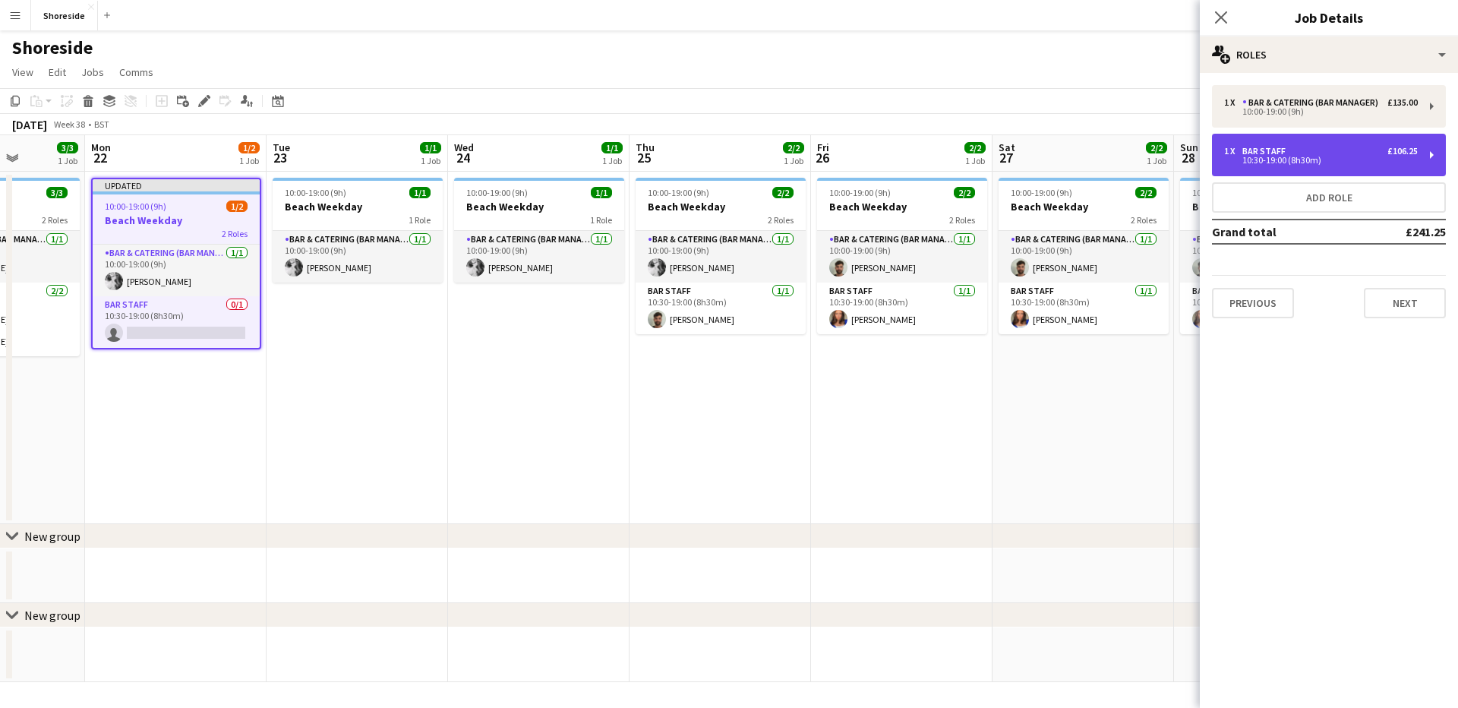
click at [1333, 156] on div "10:30-19:00 (8h30m)" at bounding box center [1321, 160] width 194 height 8
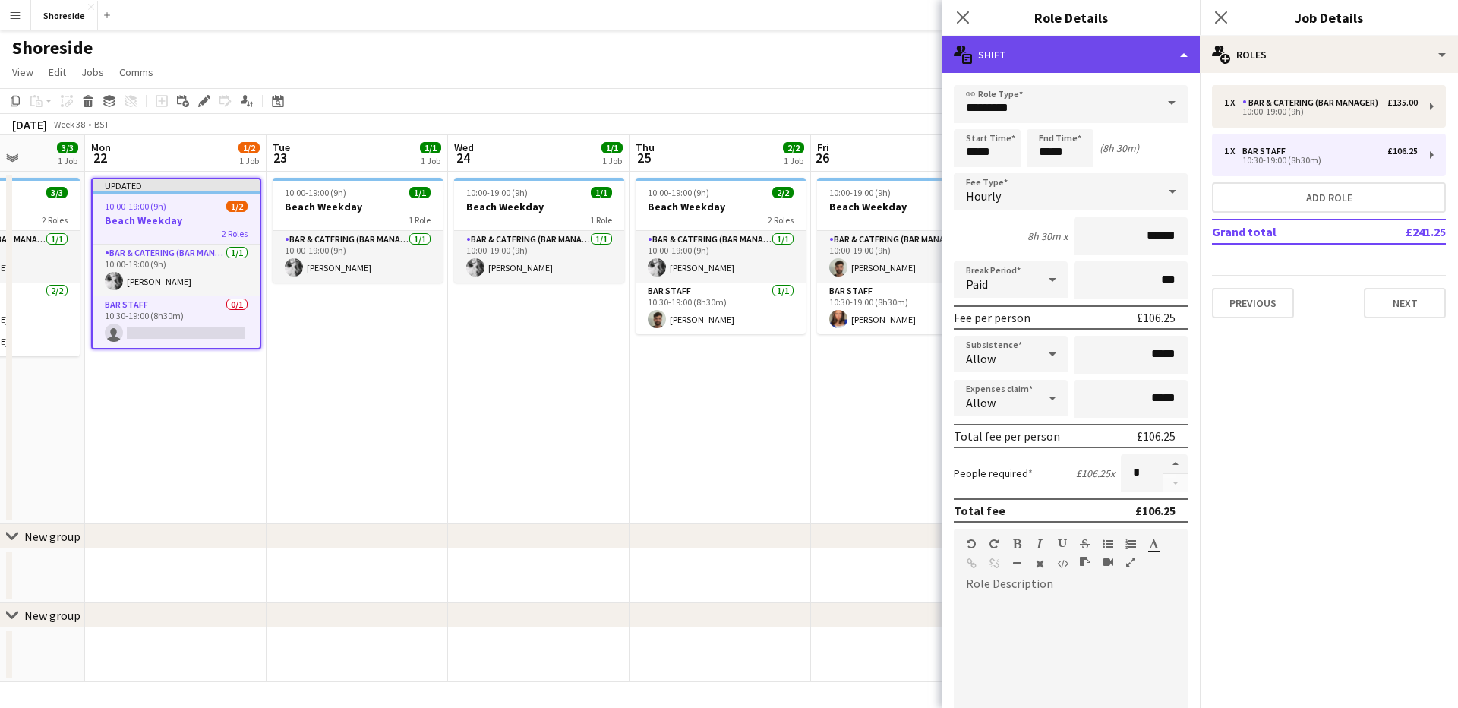
click at [1030, 62] on div "multiple-actions-text Shift" at bounding box center [1071, 54] width 258 height 36
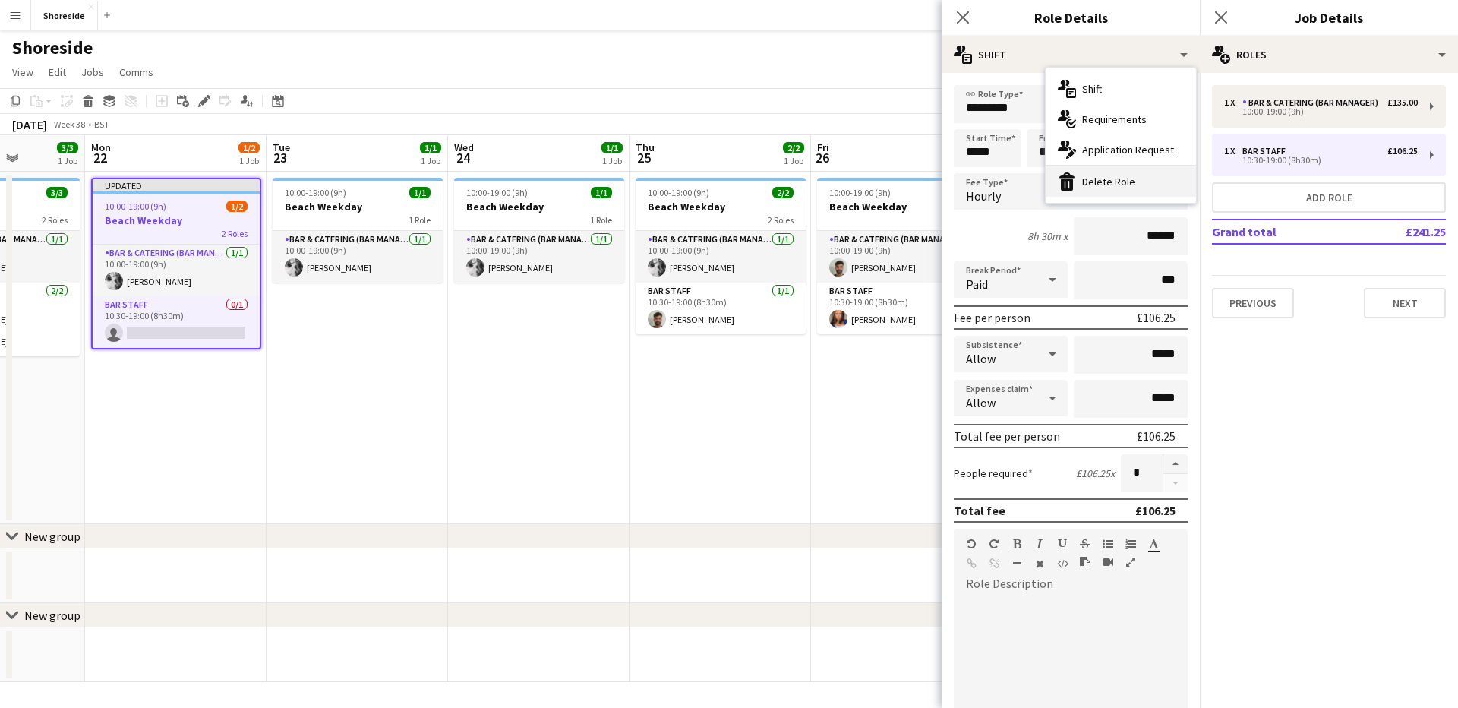
click at [1129, 185] on div "bin-2 Delete Role" at bounding box center [1121, 181] width 150 height 30
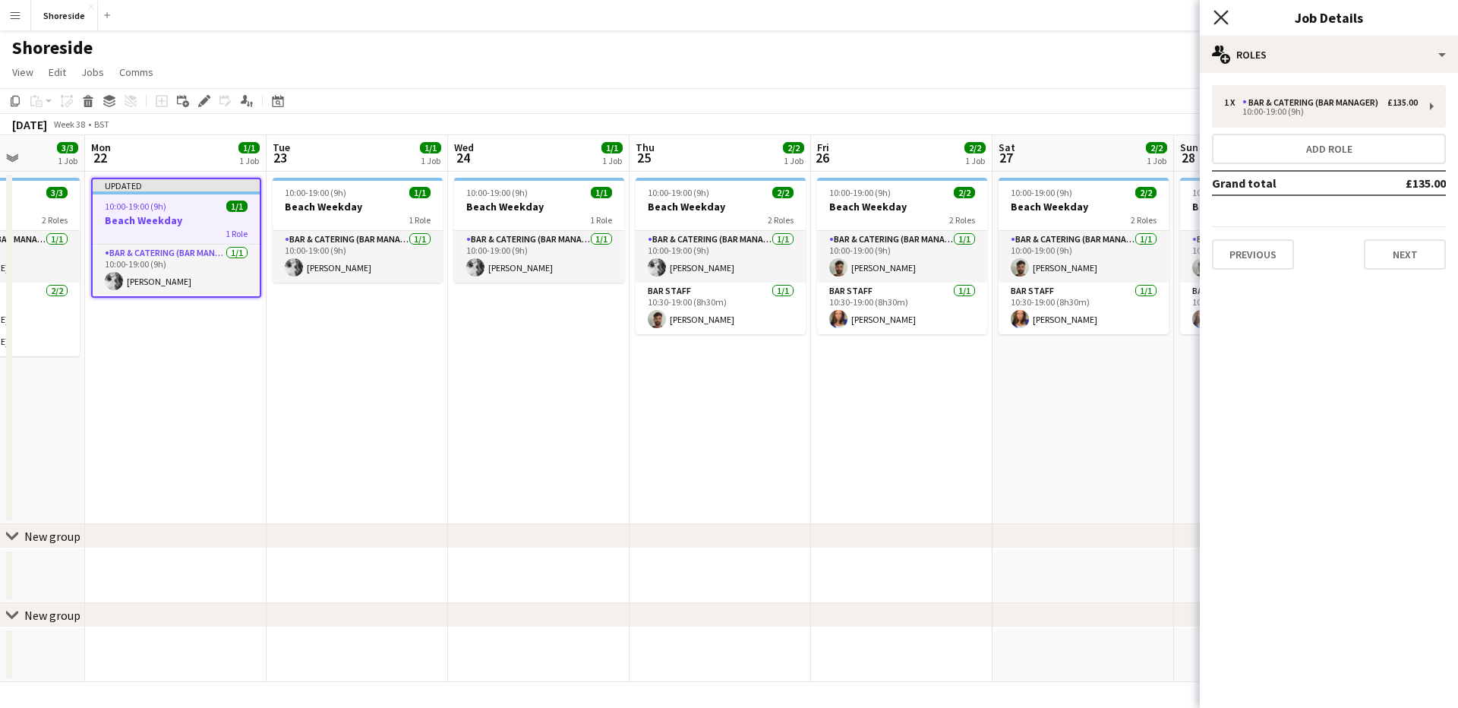
click at [1219, 17] on icon "Close pop-in" at bounding box center [1221, 17] width 14 height 14
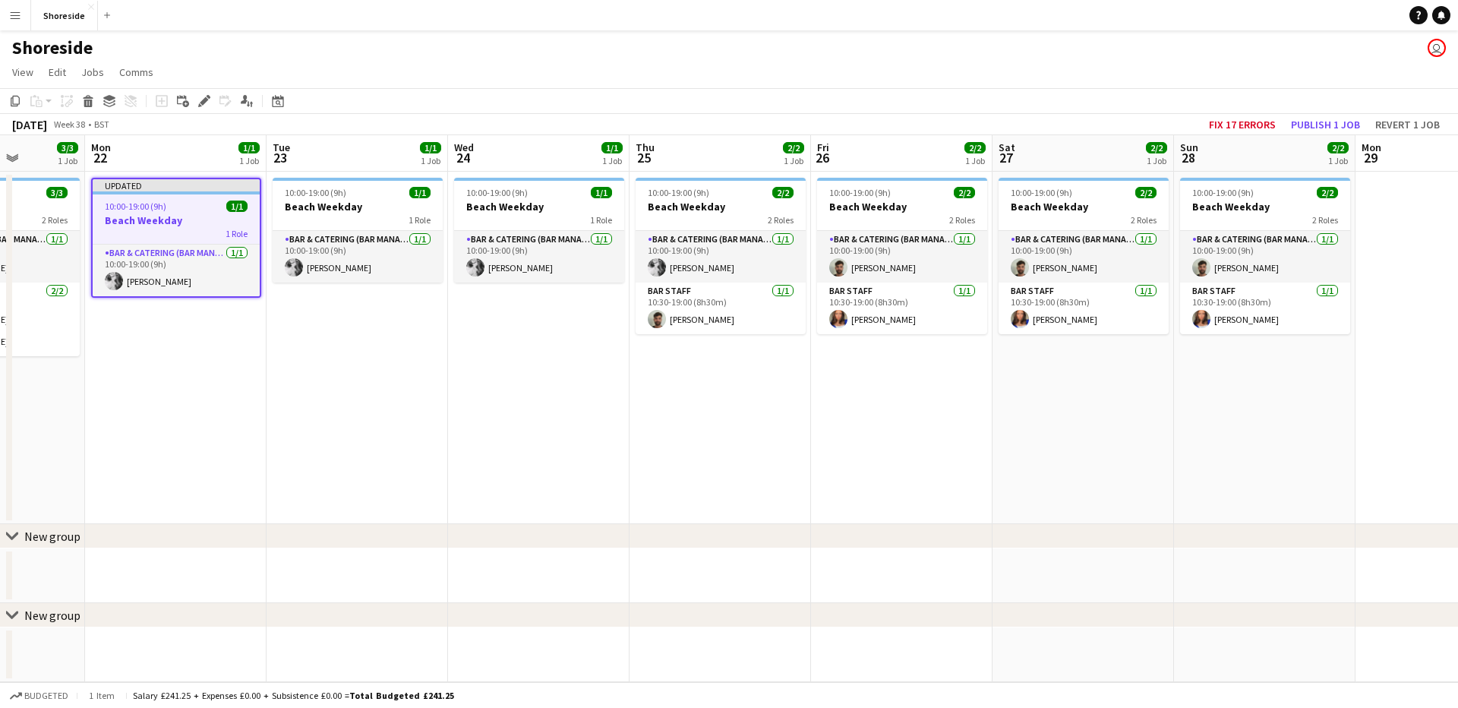
click at [226, 320] on app-date-cell "Updated 10:00-19:00 (9h) 1/1 Beach Weekday 1 Role Bar & Catering (Bar Manager) …" at bounding box center [176, 348] width 182 height 352
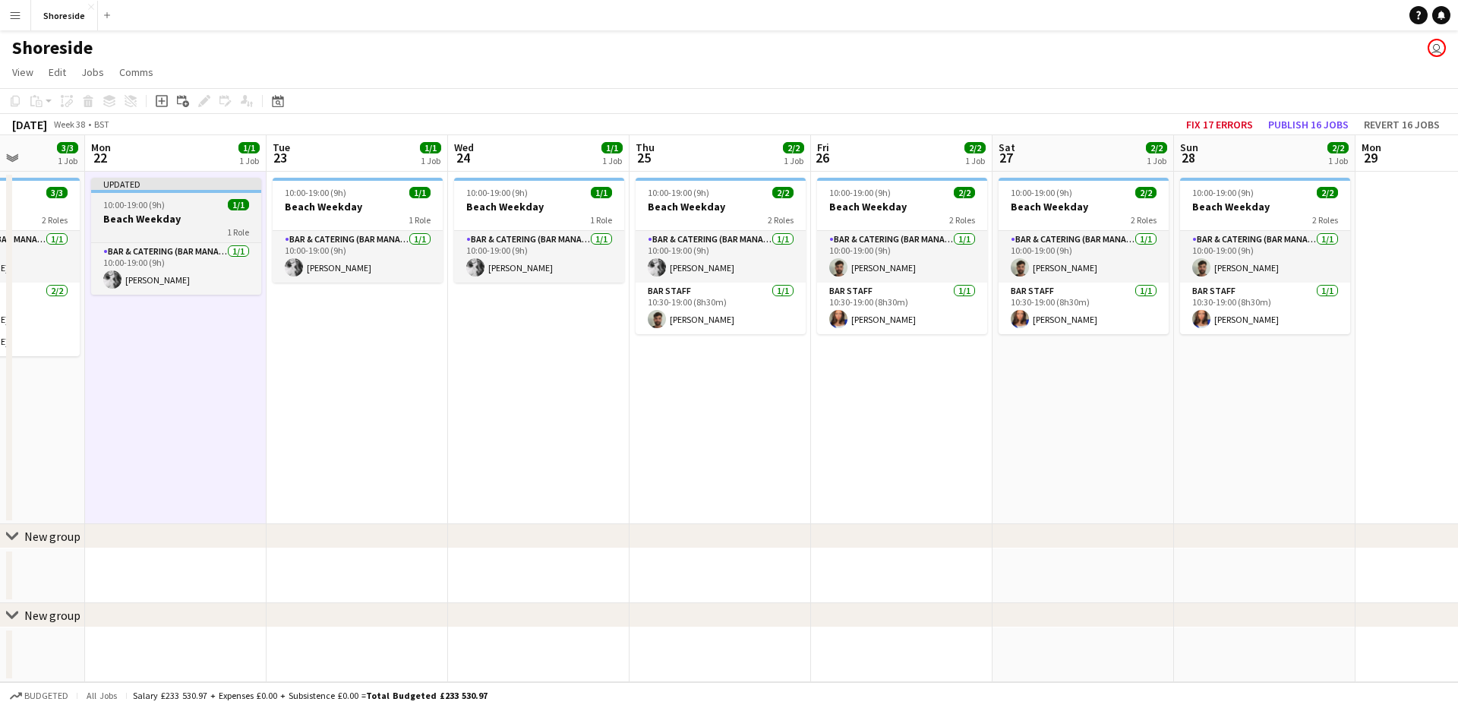
click at [201, 222] on h3 "Beach Weekday" at bounding box center [176, 219] width 170 height 14
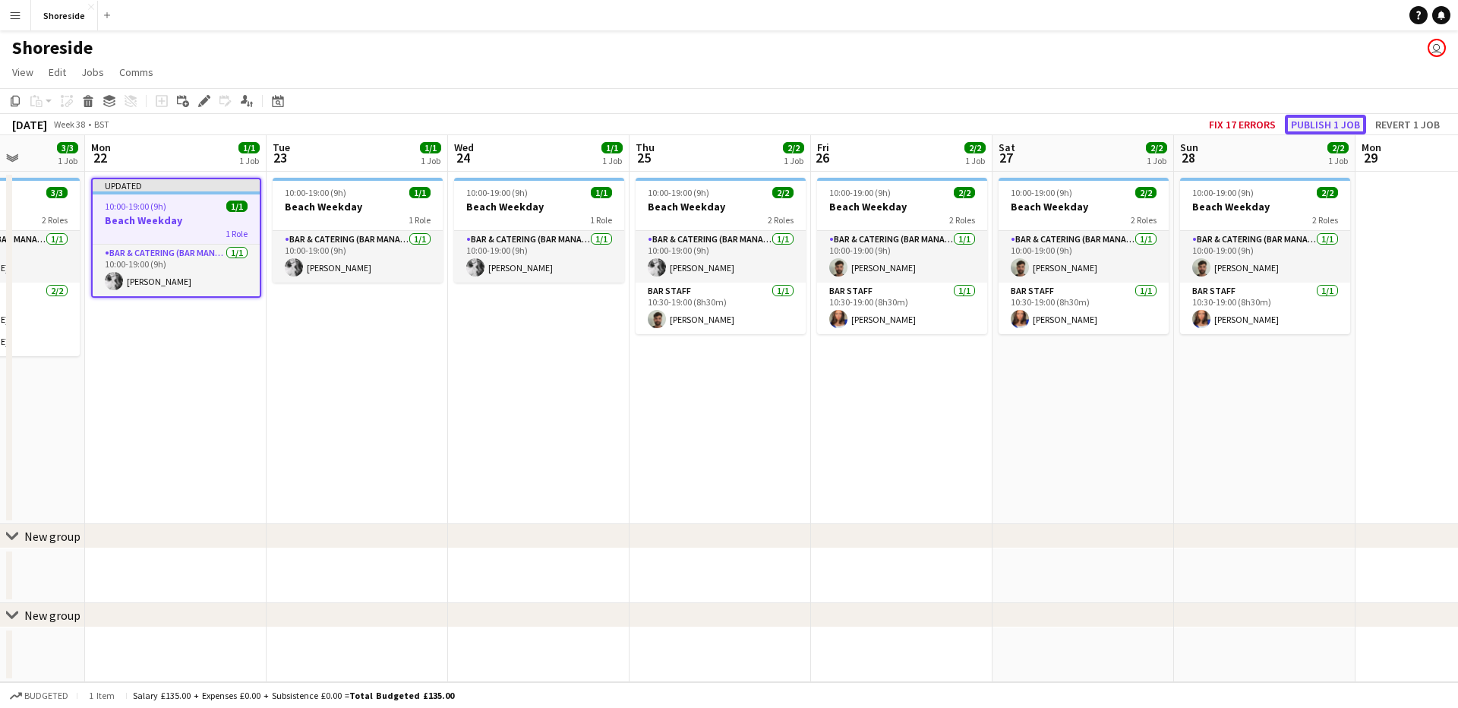
click at [1331, 123] on button "Publish 1 job" at bounding box center [1325, 125] width 81 height 20
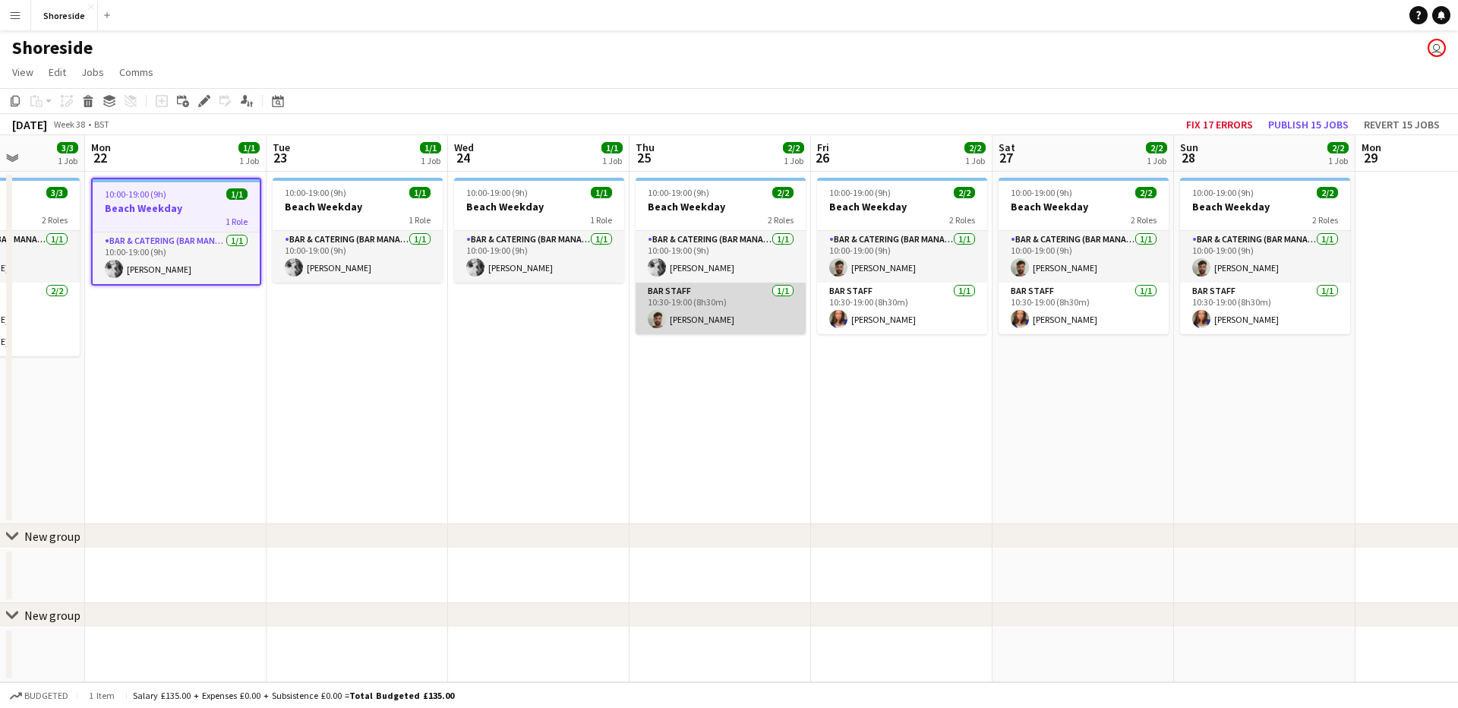
click at [712, 296] on app-card-role "Bar Staff [DATE] 10:30-19:00 (8h30m) [PERSON_NAME]" at bounding box center [721, 309] width 170 height 52
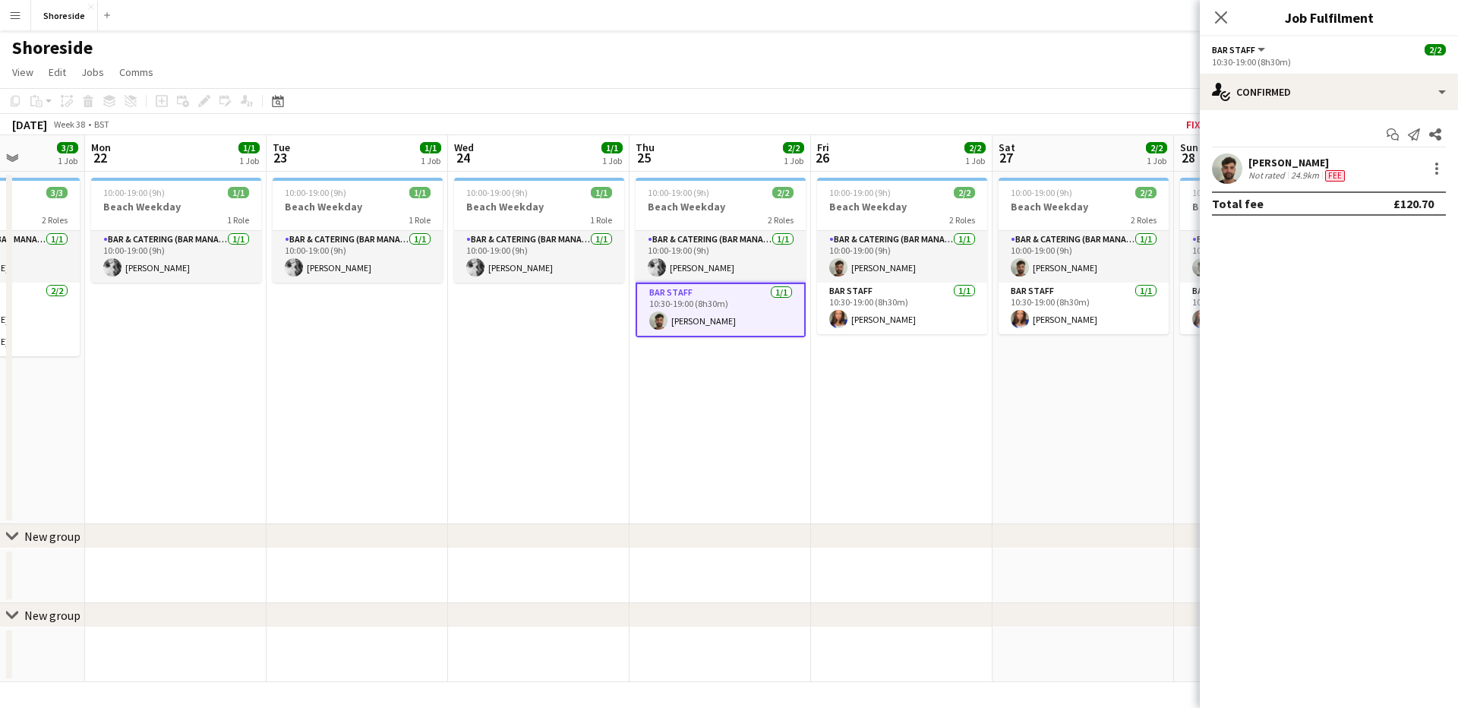
click at [1447, 167] on div "[PERSON_NAME] Not rated 24.9km Fee" at bounding box center [1329, 168] width 258 height 30
click at [1441, 166] on div at bounding box center [1437, 168] width 18 height 18
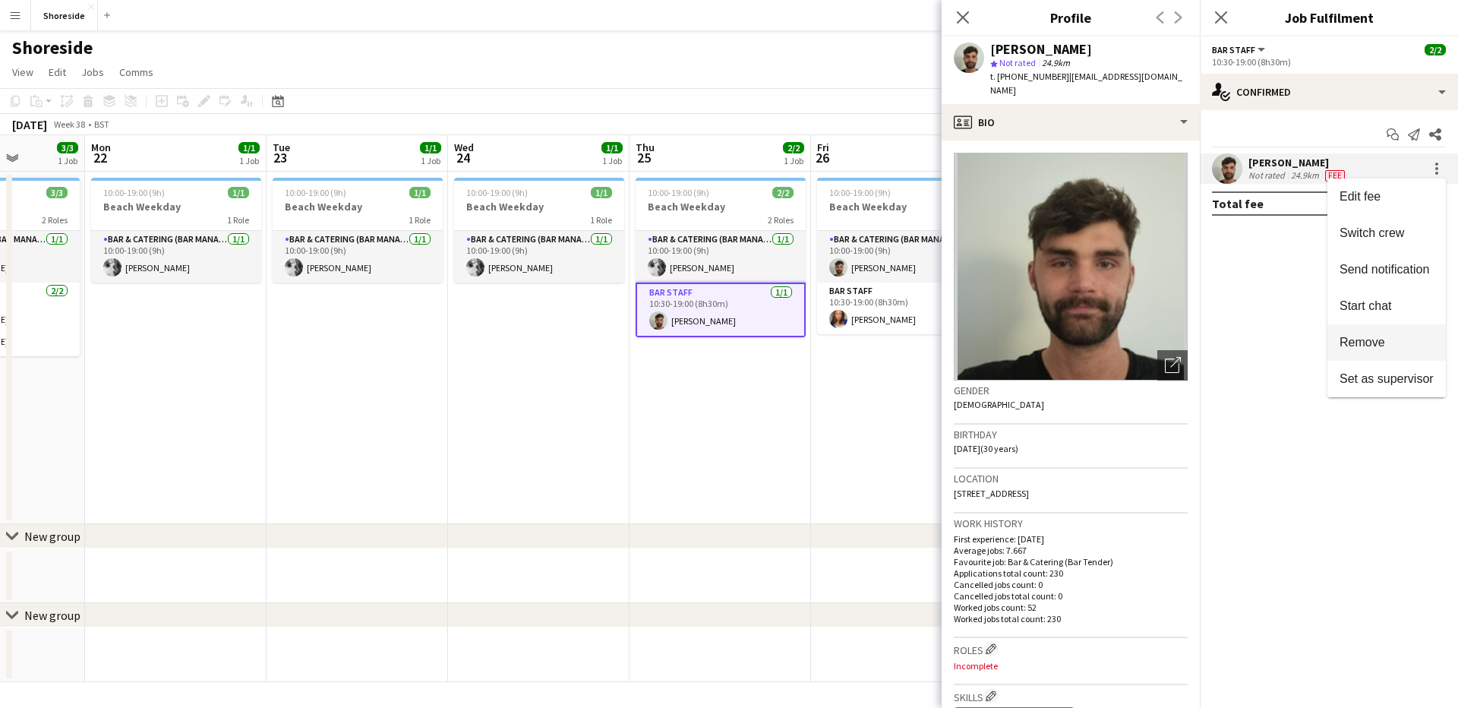
click at [1355, 336] on span "Remove" at bounding box center [1363, 342] width 46 height 13
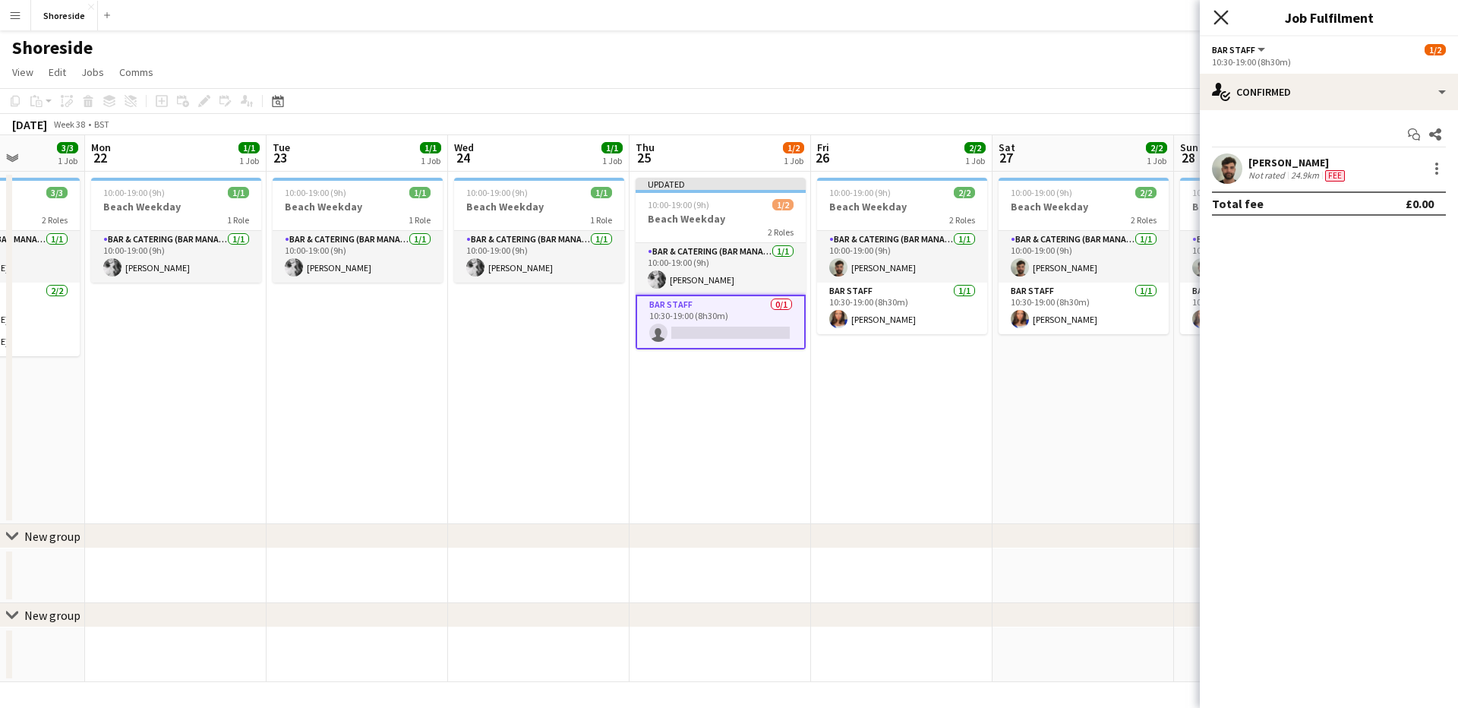
click at [1222, 14] on icon "Close pop-in" at bounding box center [1221, 17] width 14 height 14
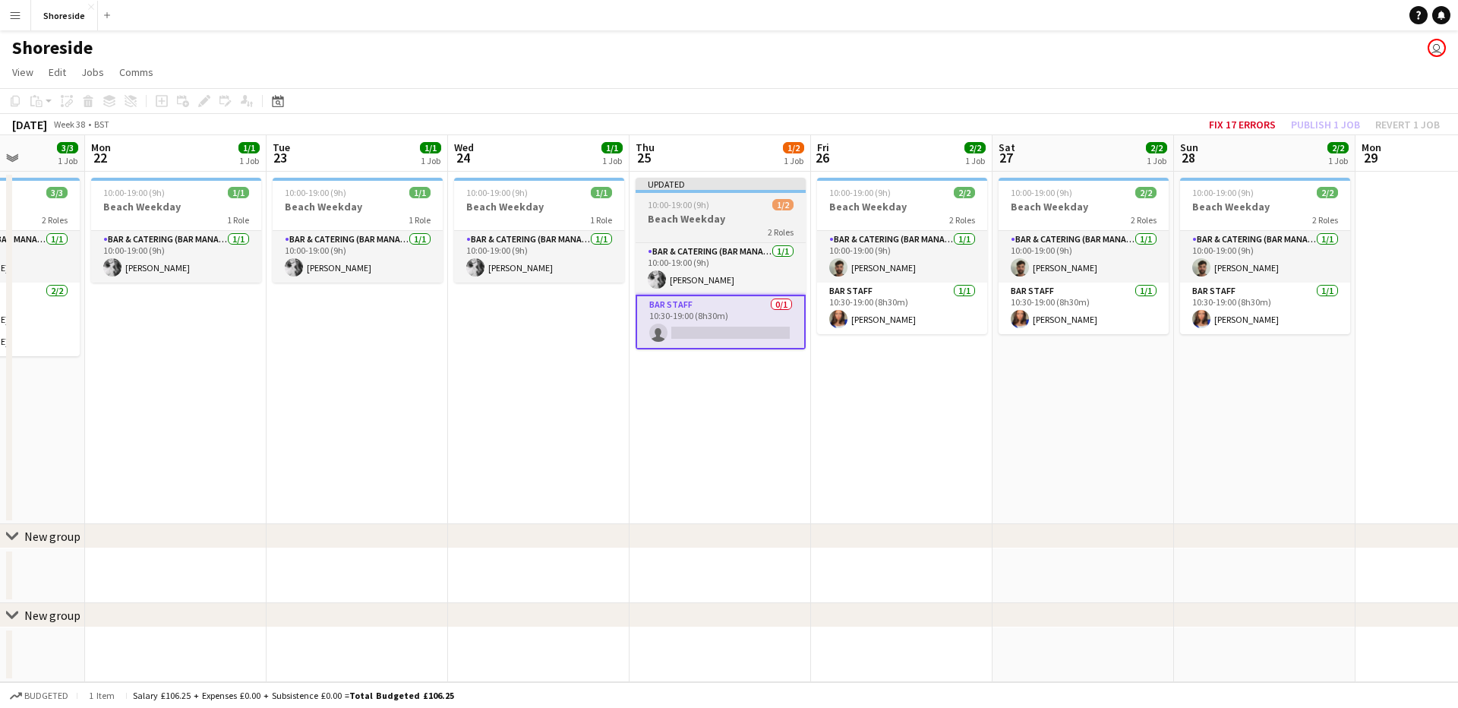
click at [716, 200] on div "10:00-19:00 (9h) 1/2" at bounding box center [721, 204] width 170 height 11
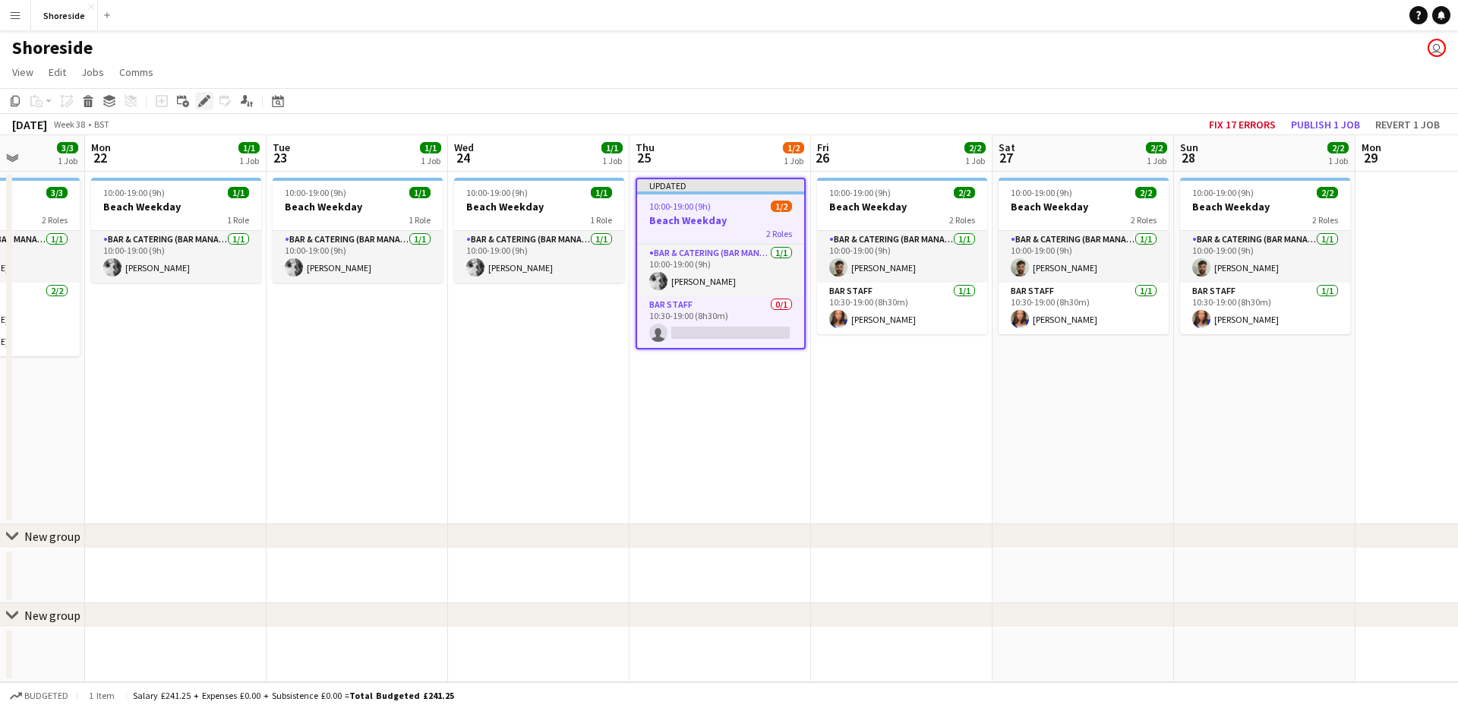
click at [207, 96] on icon "Edit" at bounding box center [204, 101] width 12 height 12
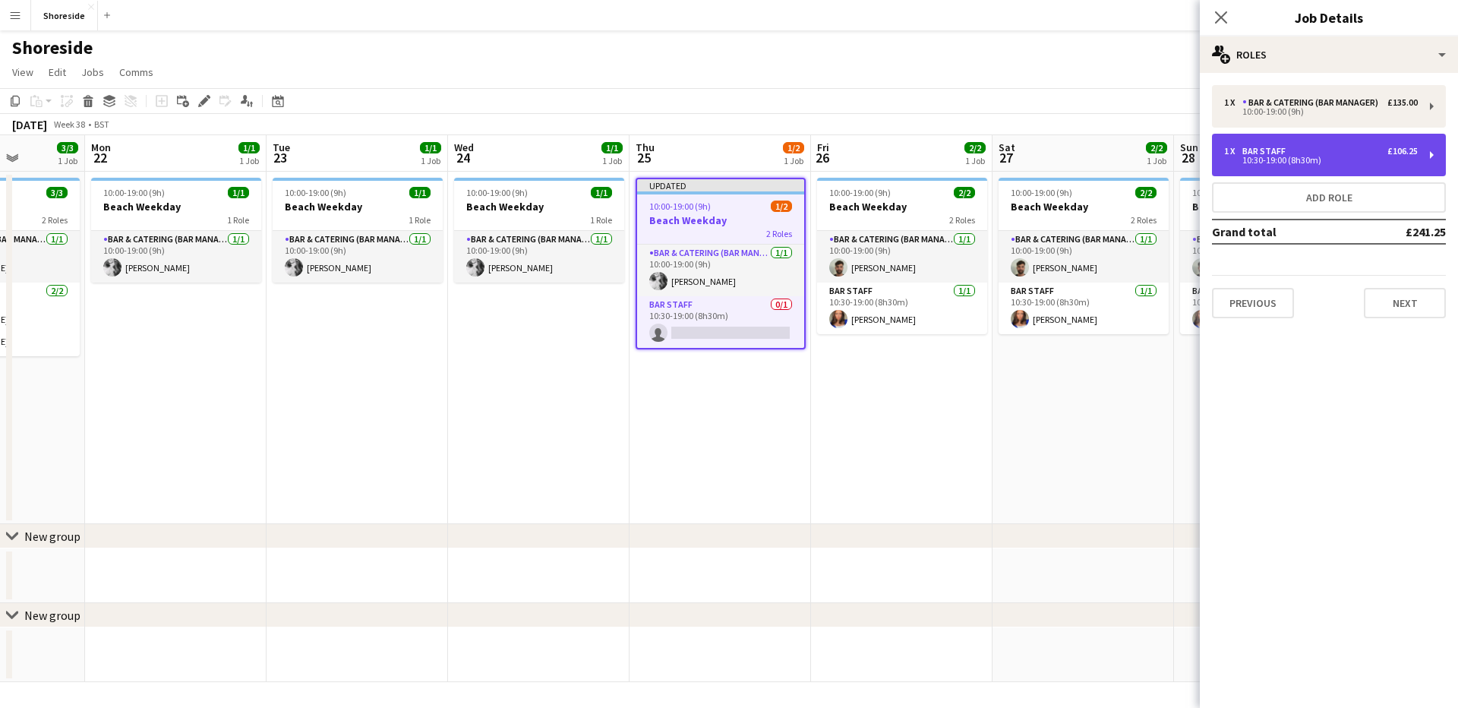
click at [1343, 165] on div "1 x Bar Staff £106.25 10:30-19:00 (8h30m)" at bounding box center [1329, 155] width 234 height 43
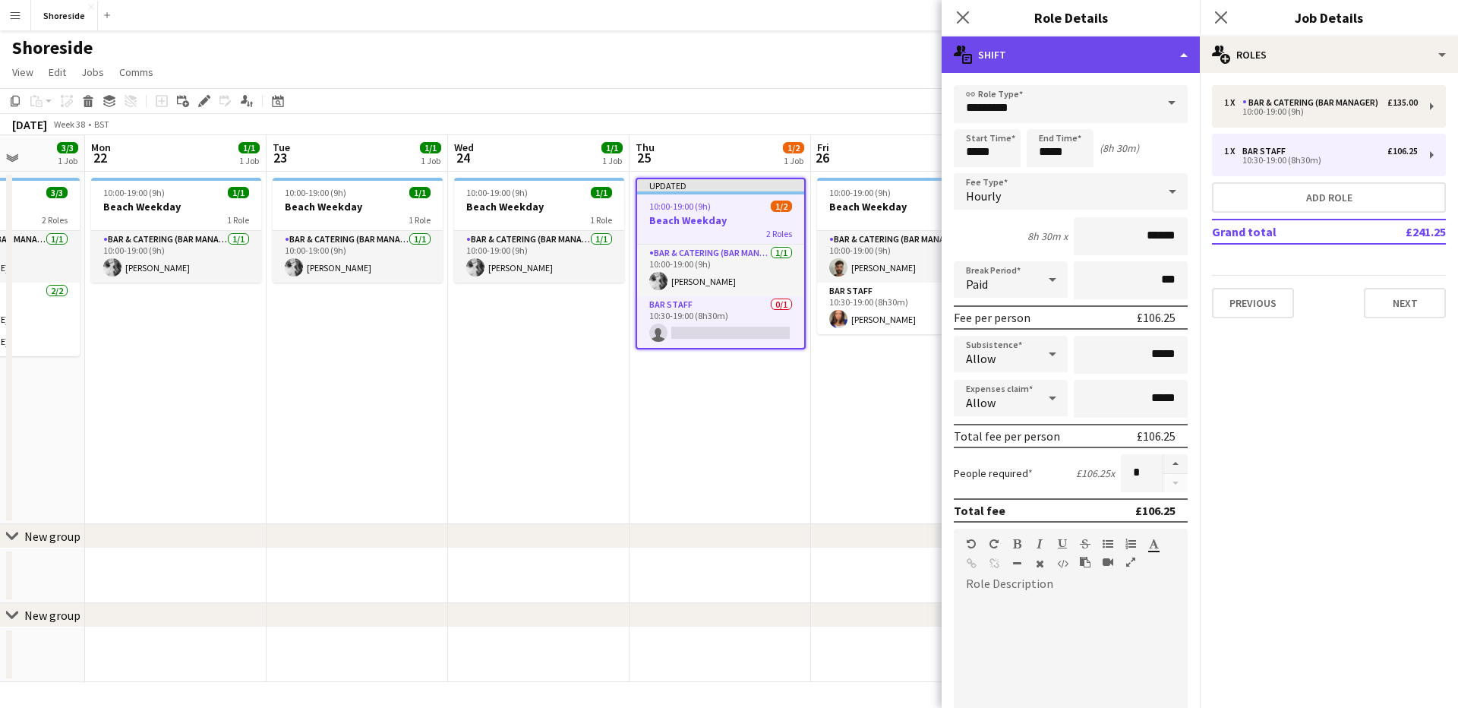
click at [1071, 52] on div "multiple-actions-text Shift" at bounding box center [1071, 54] width 258 height 36
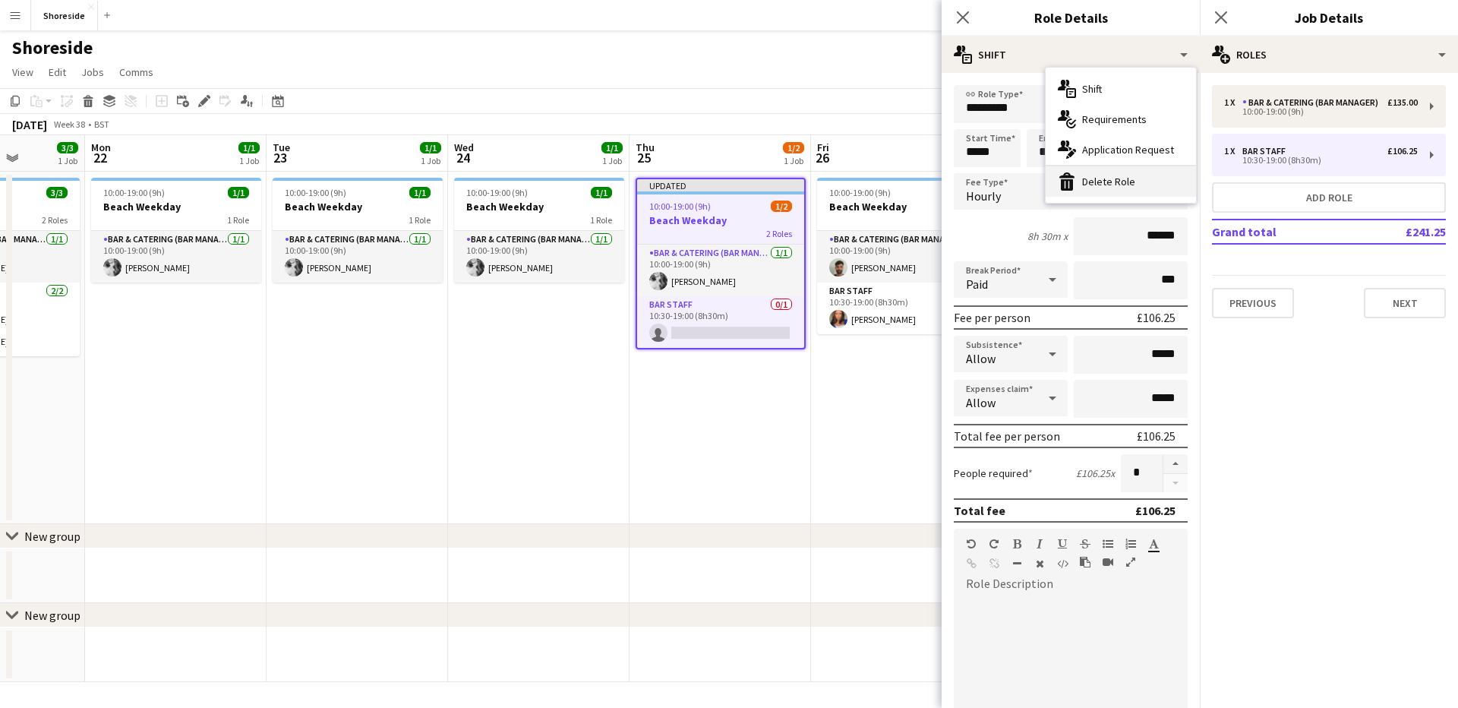
click at [1100, 182] on div "bin-2 Delete Role" at bounding box center [1121, 181] width 150 height 30
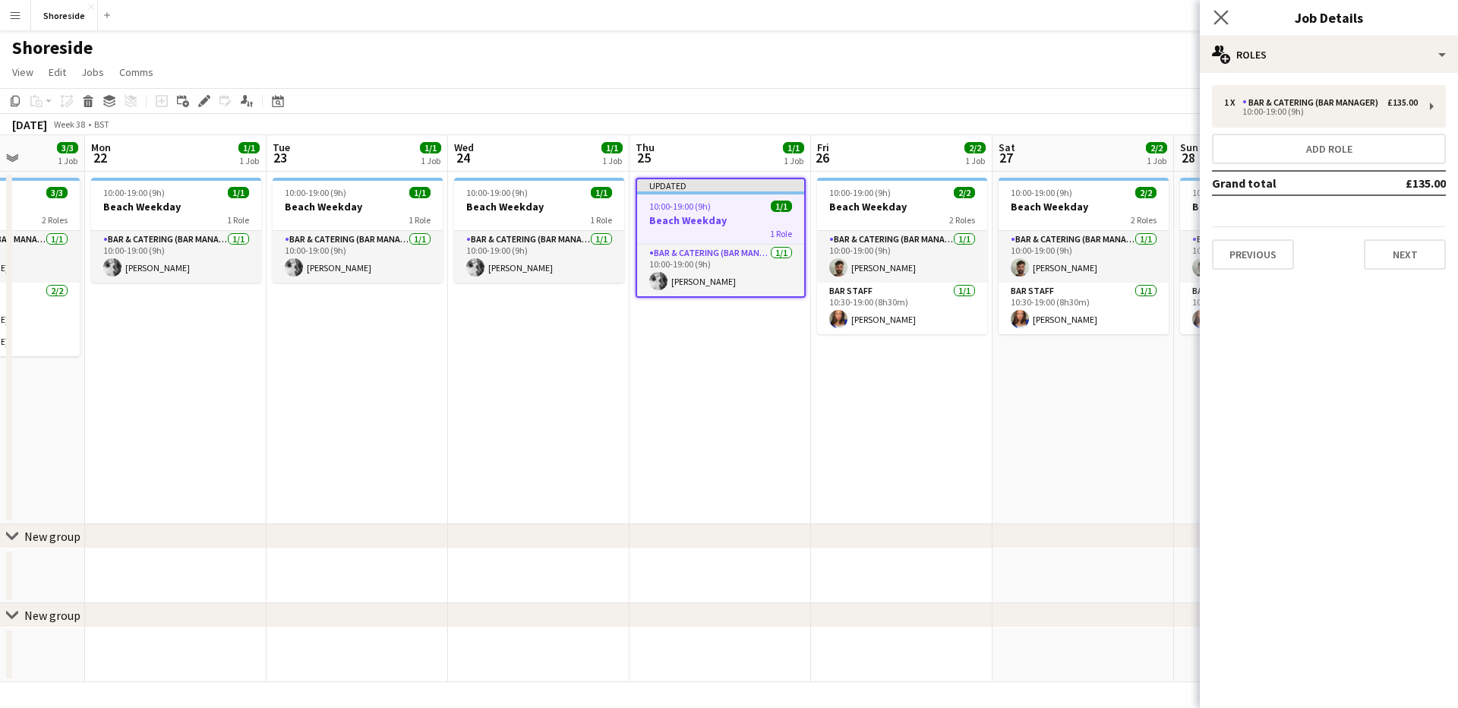
click at [1211, 20] on app-icon "Close pop-in" at bounding box center [1222, 18] width 22 height 22
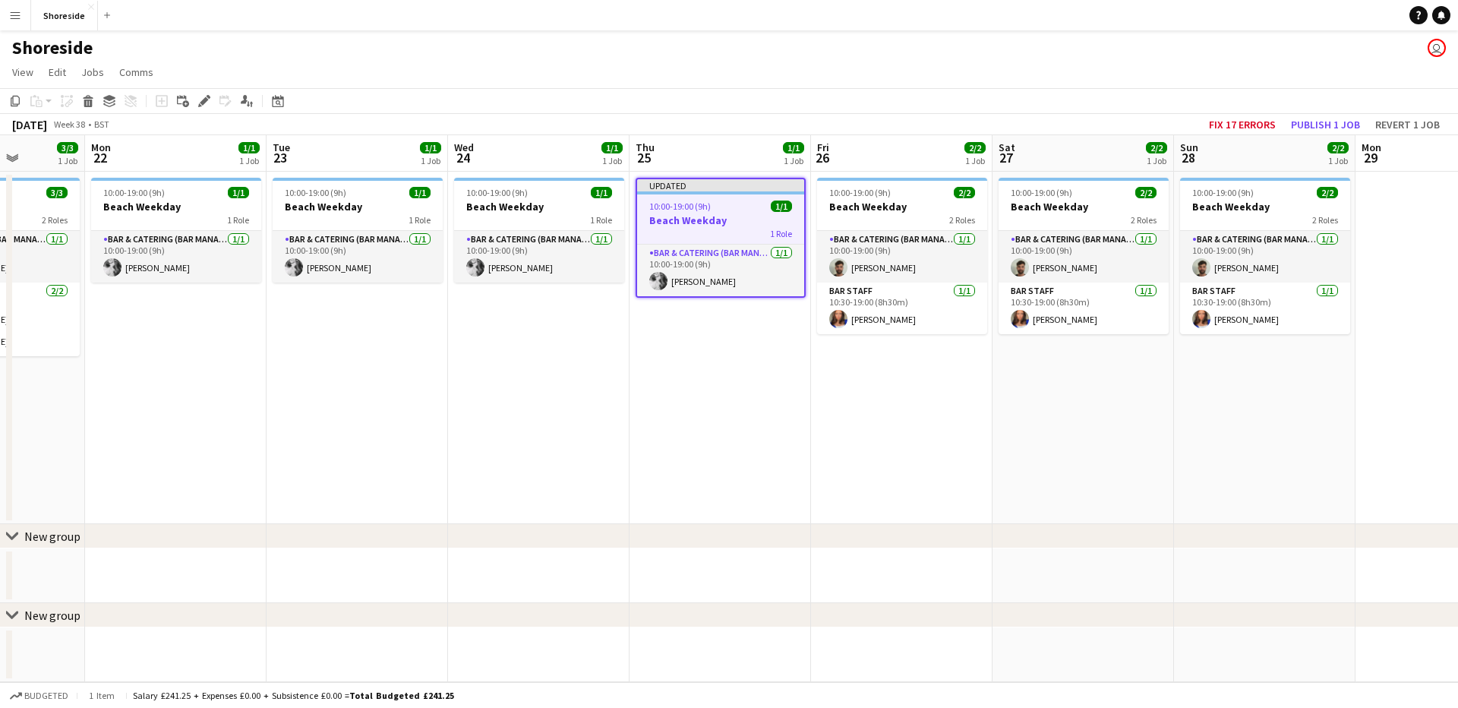
click at [710, 336] on app-date-cell "Updated 10:00-19:00 (9h) 1/1 Beach Weekday 1 Role Bar & Catering (Bar Manager) …" at bounding box center [721, 348] width 182 height 352
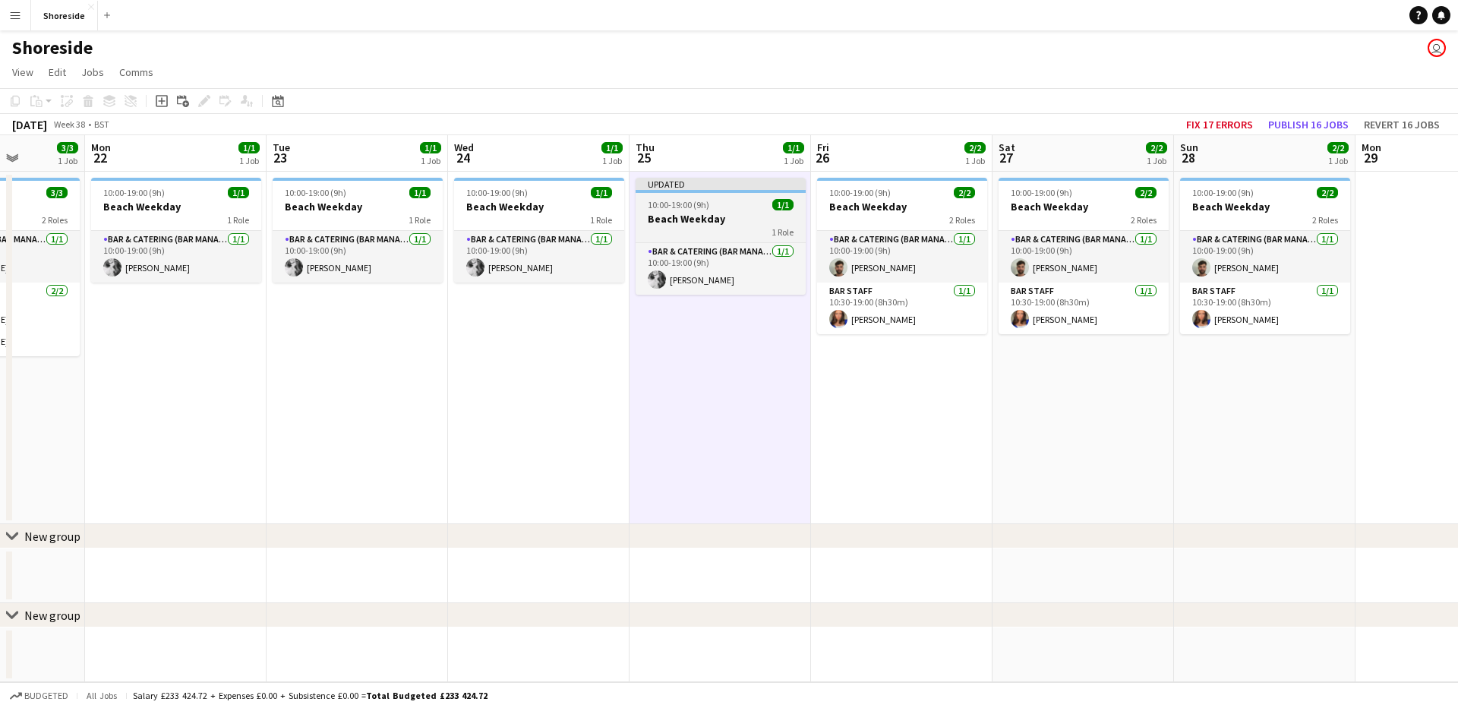
click at [729, 212] on h3 "Beach Weekday" at bounding box center [721, 219] width 170 height 14
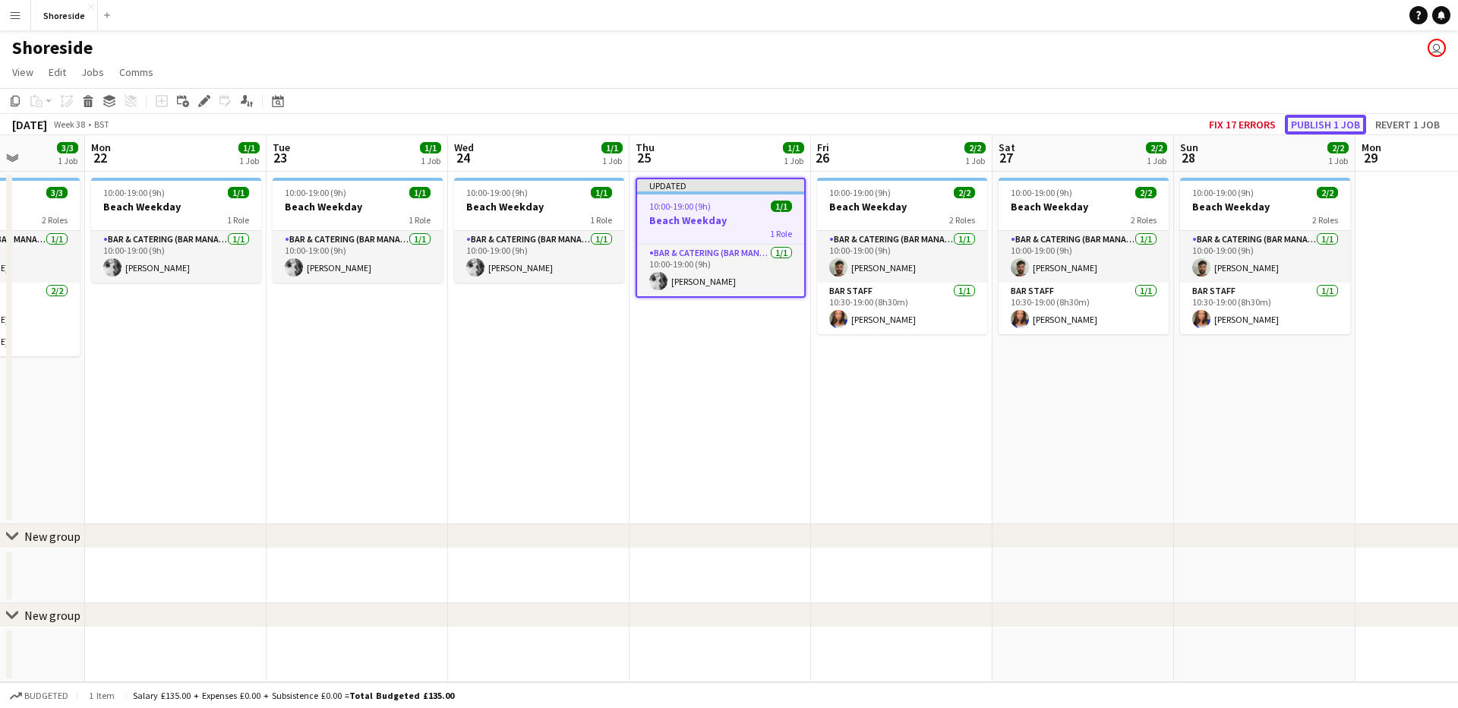
click at [1319, 132] on button "Publish 1 job" at bounding box center [1325, 125] width 81 height 20
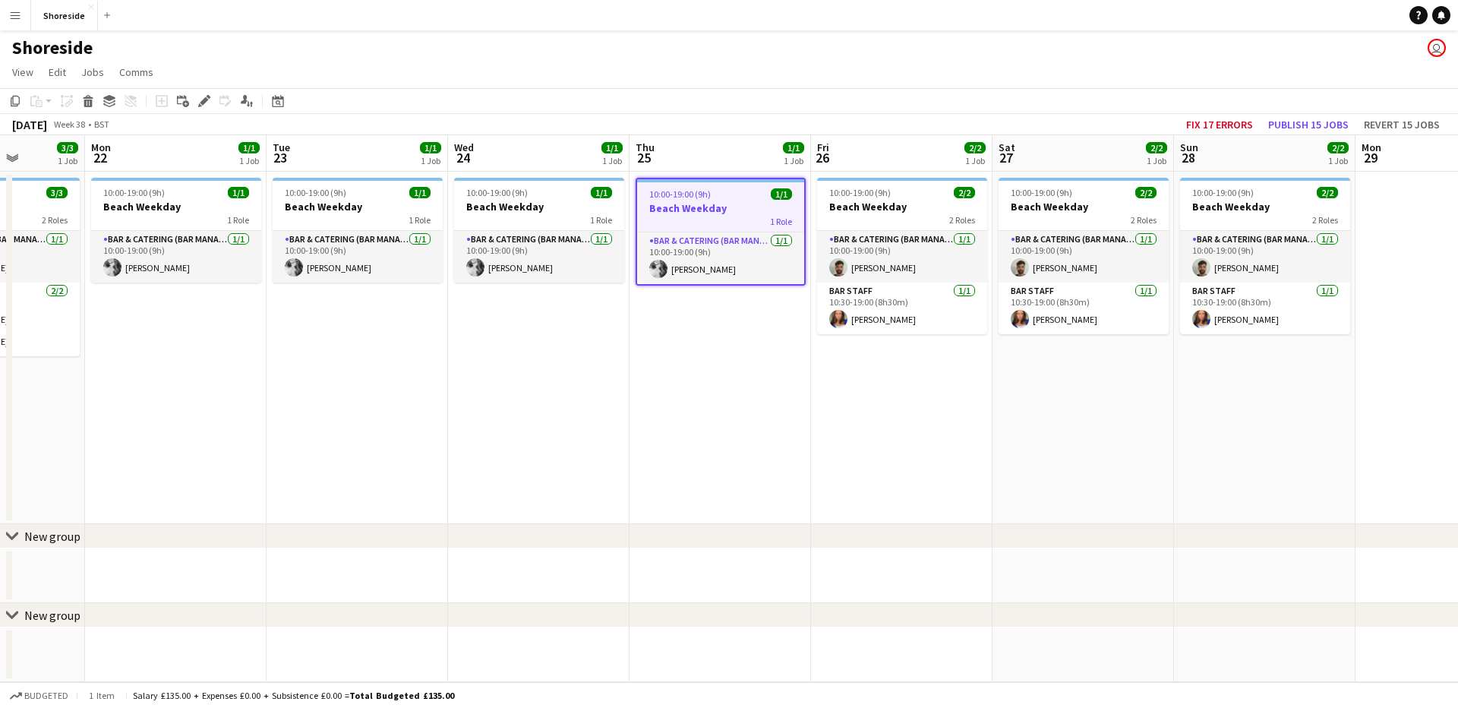
click at [687, 376] on app-date-cell "10:00-19:00 (9h) 1/1 Beach Weekday 1 Role Bar & Catering (Bar Manager) [DATE] 1…" at bounding box center [721, 348] width 182 height 352
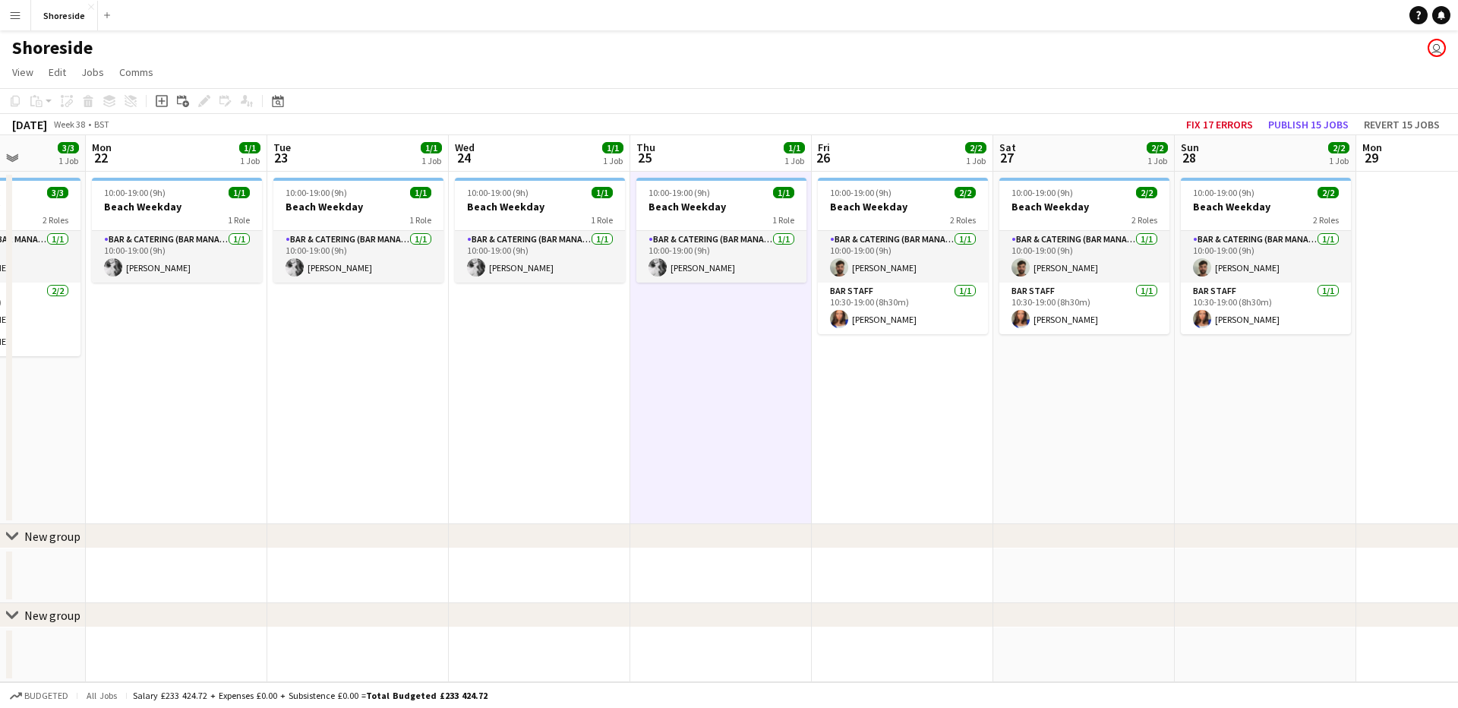
click at [570, 377] on app-date-cell "10:00-19:00 (9h) 1/1 Beach Weekday 1 Role Bar & Catering (Bar Manager) [DATE] 1…" at bounding box center [540, 348] width 182 height 352
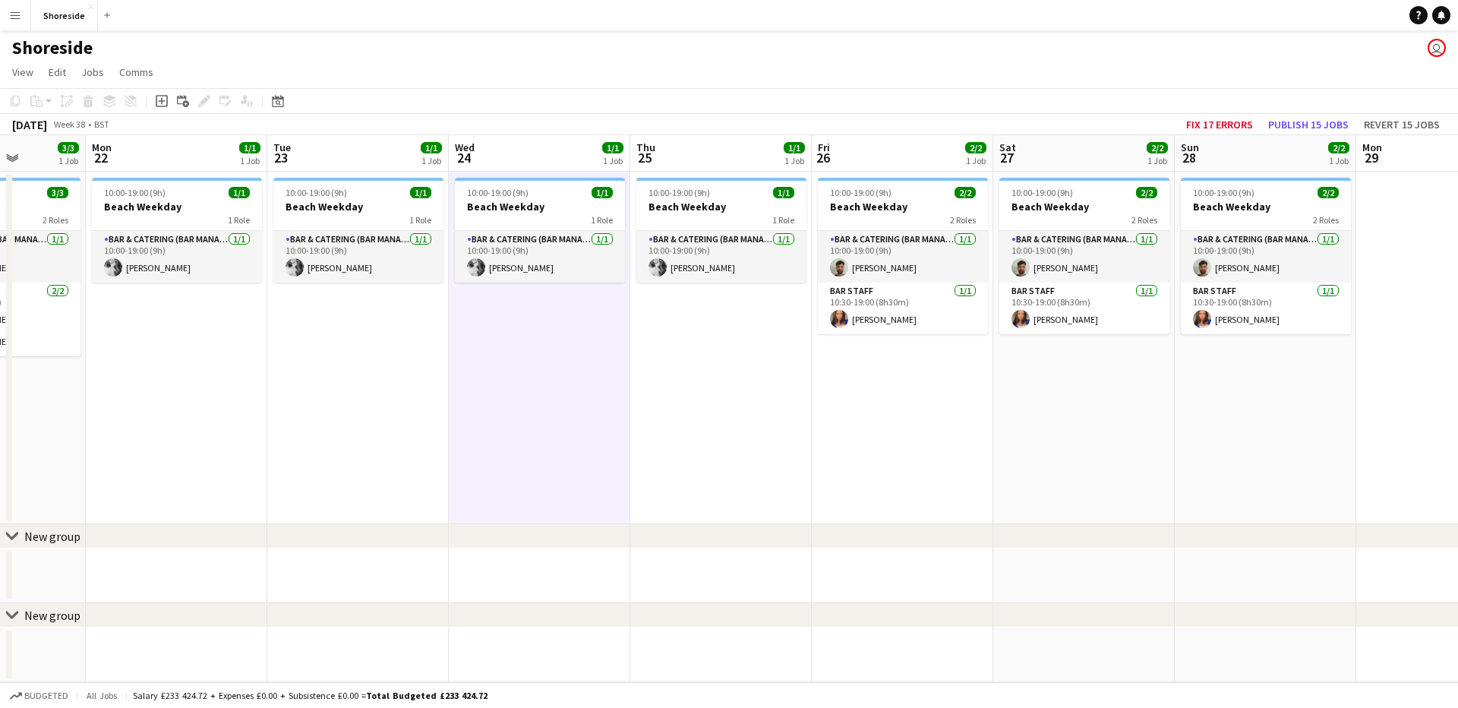
click at [308, 379] on app-date-cell "10:00-19:00 (9h) 1/1 Beach Weekday 1 Role Bar & Catering (Bar Manager) [DATE] 1…" at bounding box center [358, 348] width 182 height 352
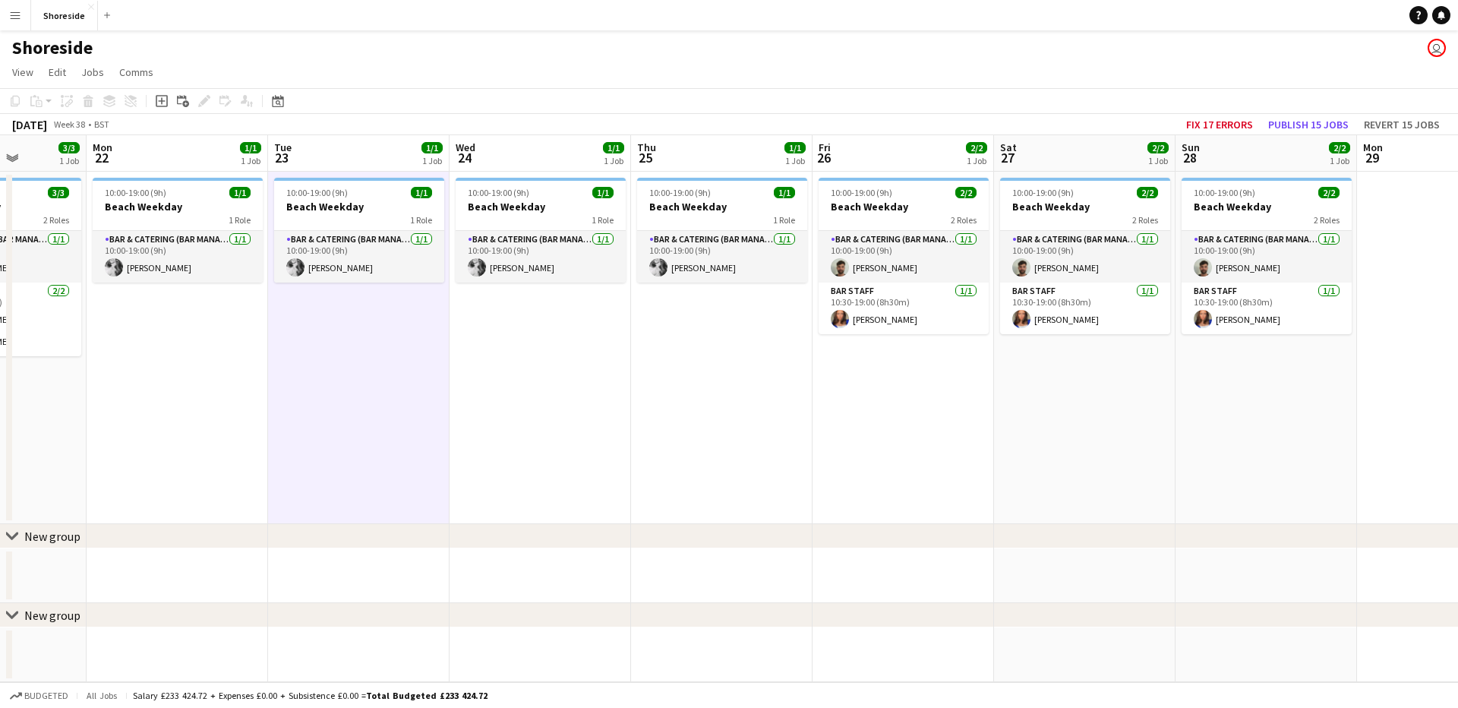
click at [111, 379] on app-date-cell "10:00-19:00 (9h) 1/1 Beach Weekday 1 Role Bar & Catering (Bar Manager) [DATE] 1…" at bounding box center [178, 348] width 182 height 352
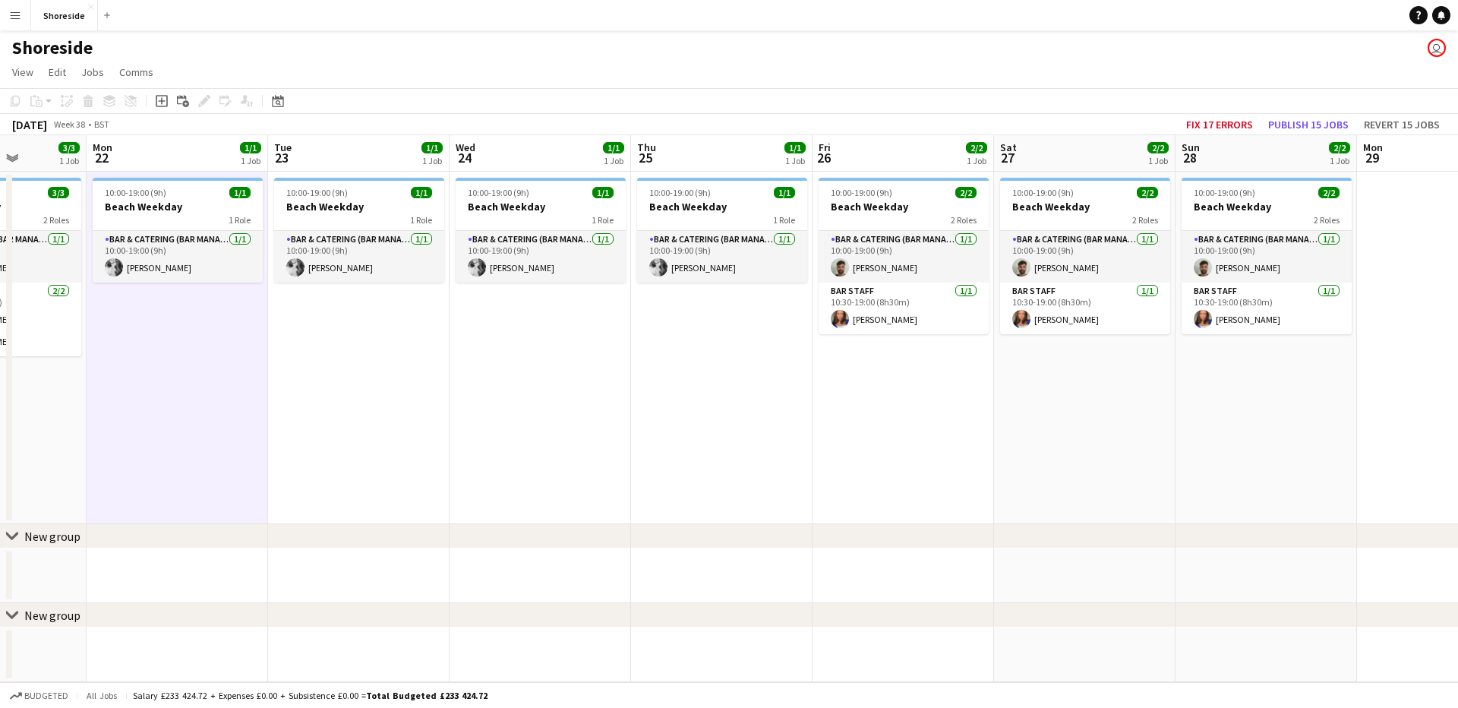
click at [349, 377] on app-date-cell "10:00-19:00 (9h) 1/1 Beach Weekday 1 Role Bar & Catering (Bar Manager) [DATE] 1…" at bounding box center [359, 348] width 182 height 352
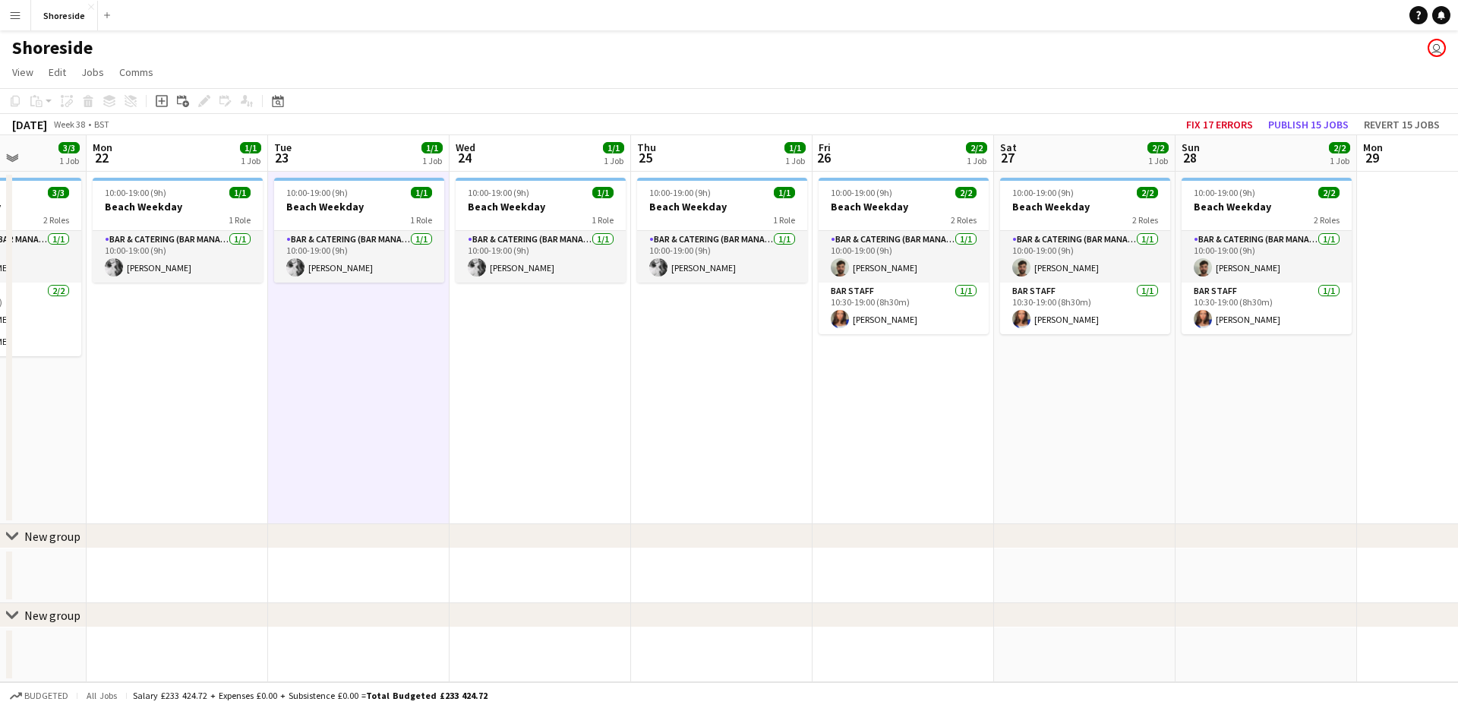
click at [502, 353] on app-date-cell "10:00-19:00 (9h) 1/1 Beach Weekday 1 Role Bar & Catering (Bar Manager) [DATE] 1…" at bounding box center [541, 348] width 182 height 352
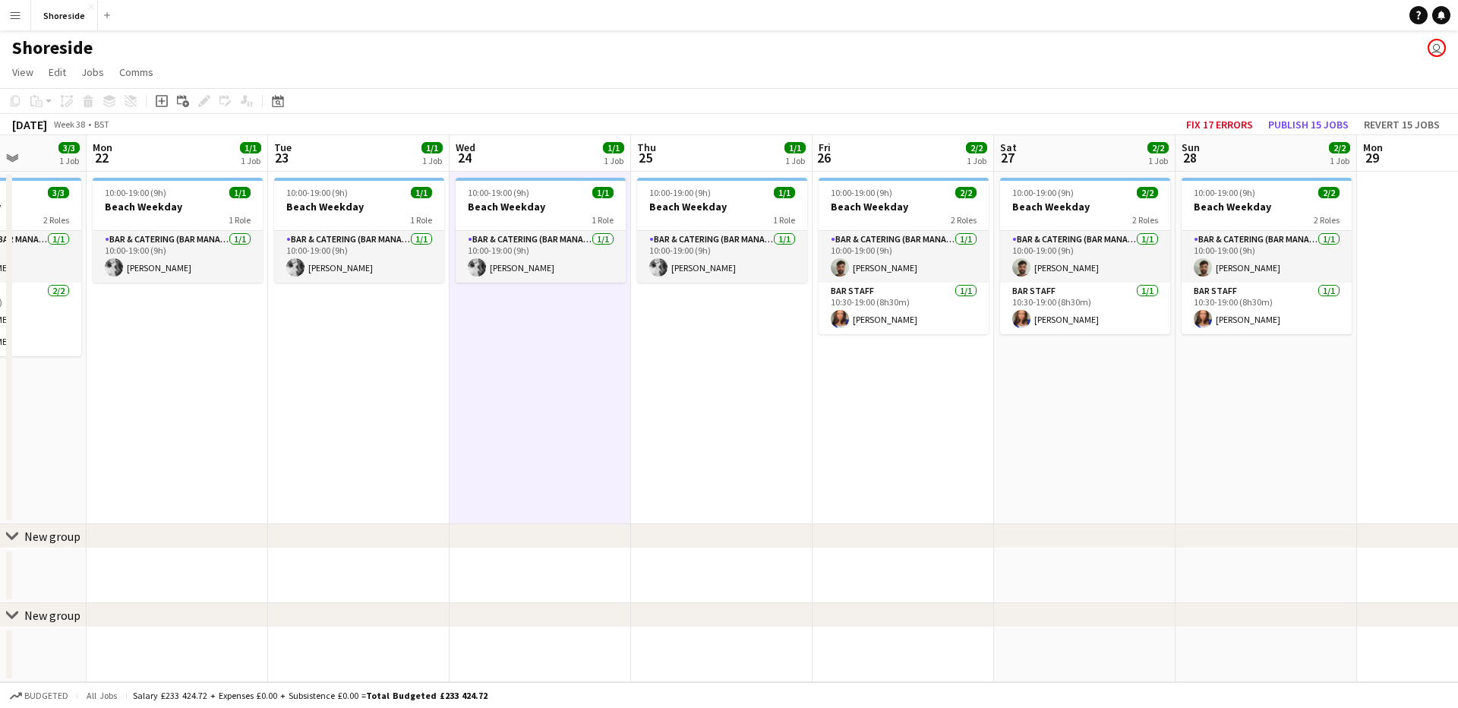
click at [762, 320] on app-date-cell "10:00-19:00 (9h) 1/1 Beach Weekday 1 Role Bar & Catering (Bar Manager) [DATE] 1…" at bounding box center [722, 348] width 182 height 352
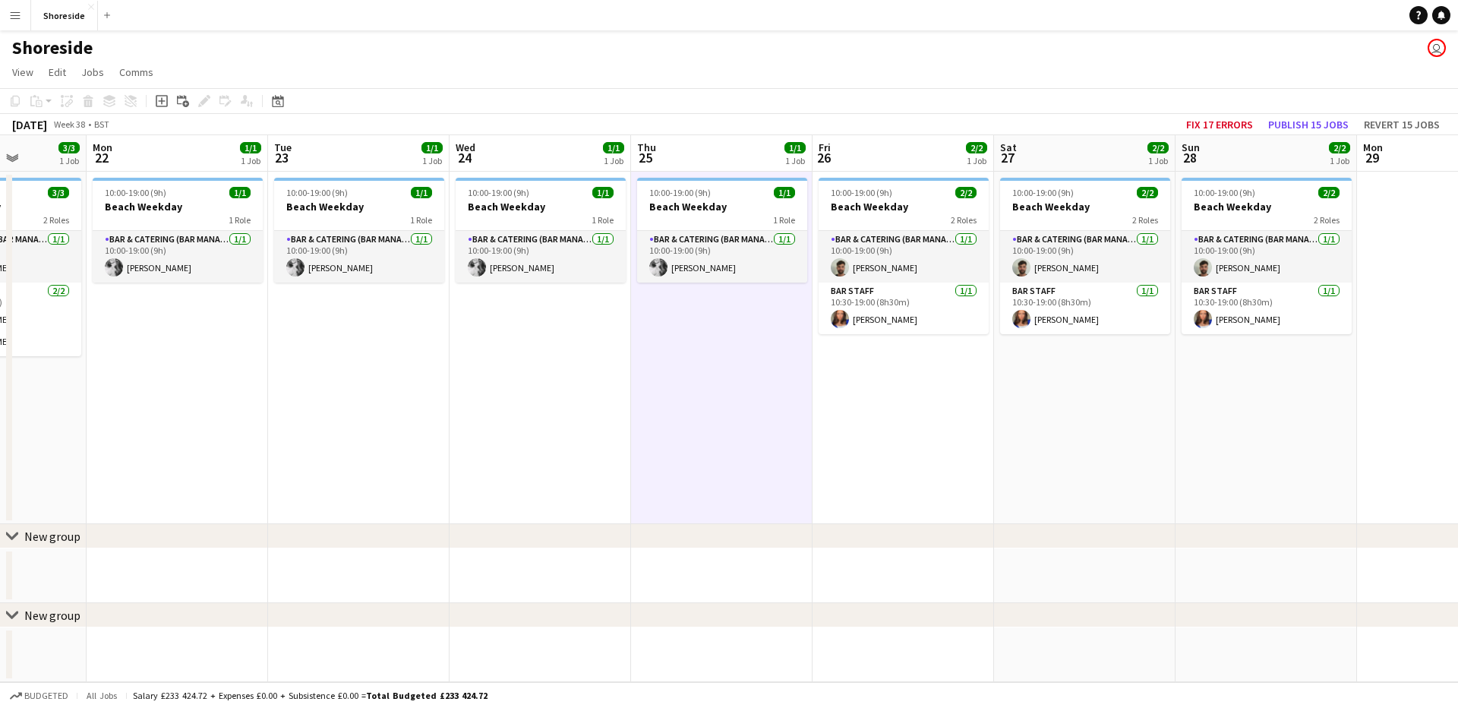
click at [853, 342] on app-date-cell "10:00-19:00 (9h) 2/2 Beach Weekday 2 Roles Bar & Catering (Bar Manager) [DATE] …" at bounding box center [904, 348] width 182 height 352
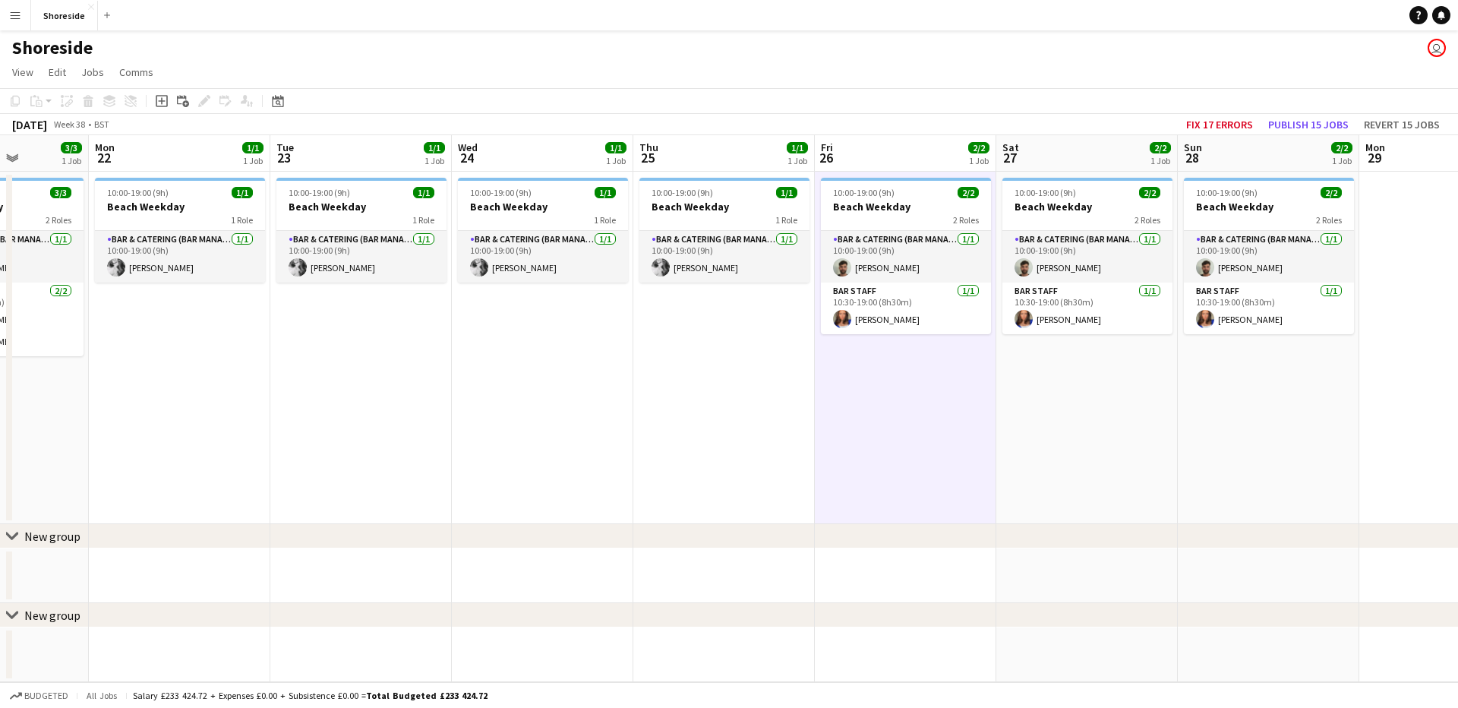
click at [1072, 368] on app-date-cell "10:00-19:00 (9h) 2/2 Beach Weekday 2 Roles Bar & Catering (Bar Manager) [DATE] …" at bounding box center [1087, 348] width 182 height 352
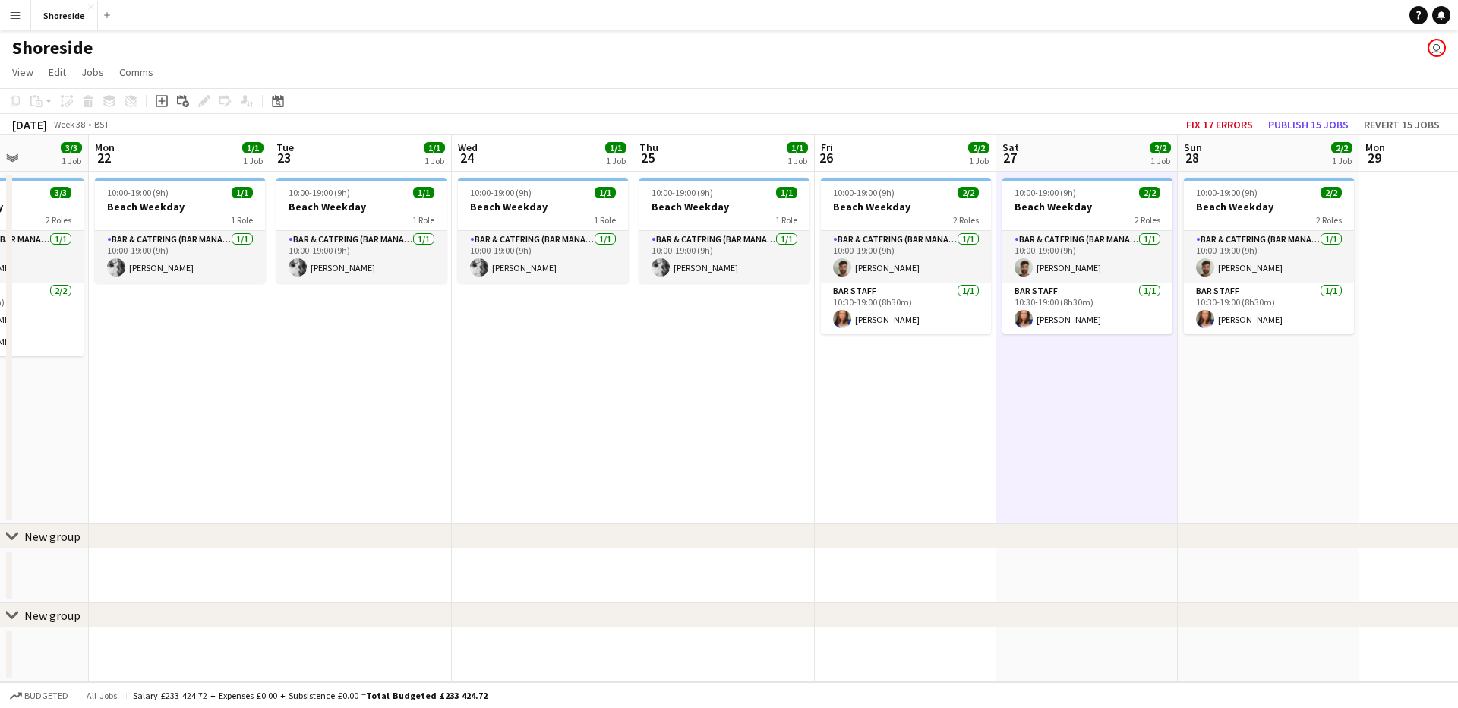
click at [1274, 378] on app-date-cell "10:00-19:00 (9h) 2/2 Beach Weekday 2 Roles Bar & Catering (Bar Manager) [DATE] …" at bounding box center [1269, 348] width 182 height 352
